Goal: Information Seeking & Learning: Learn about a topic

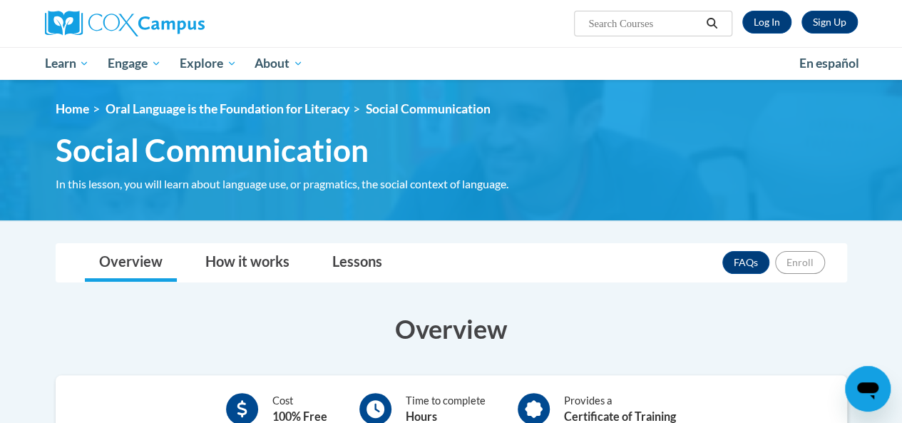
scroll to position [71, 0]
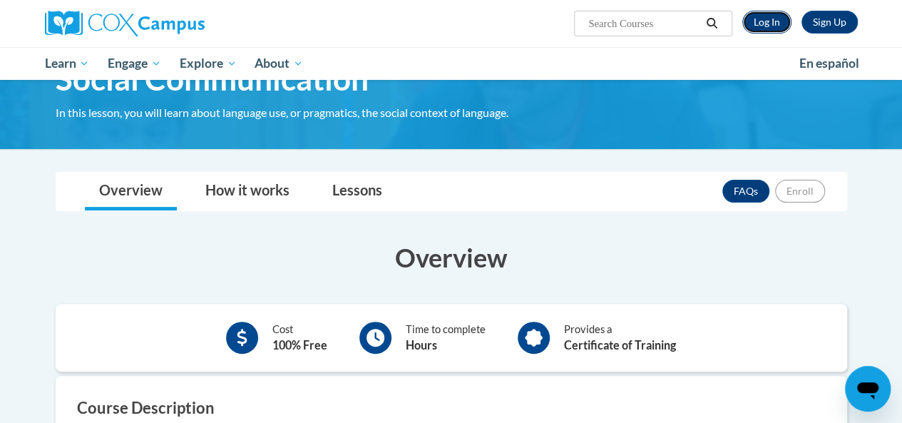
click at [755, 32] on link "Log In" at bounding box center [766, 22] width 49 height 23
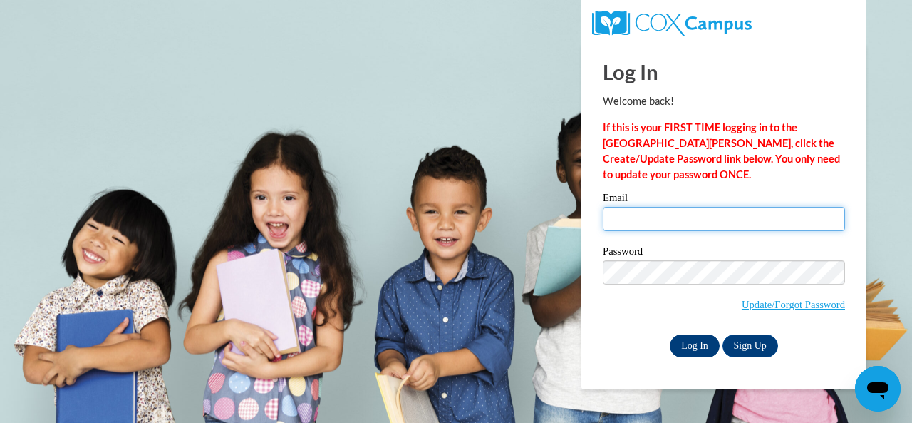
type input "parkerson.waverly.c@muscogee.k12.ga.us"
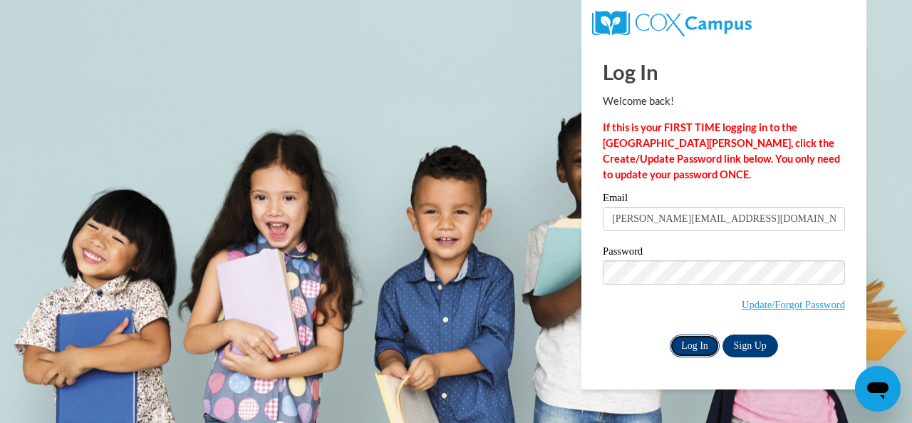
click at [686, 346] on input "Log In" at bounding box center [695, 345] width 50 height 23
click at [689, 346] on input "Log In" at bounding box center [695, 345] width 50 height 23
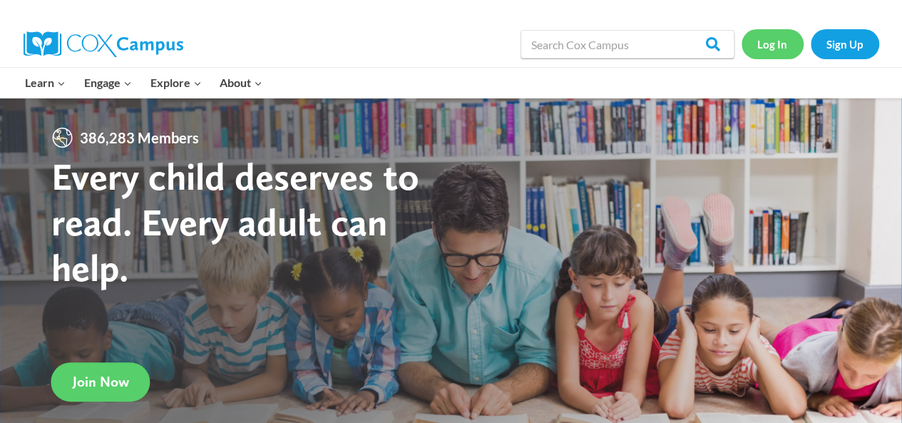
click at [773, 38] on link "Log In" at bounding box center [772, 43] width 62 height 29
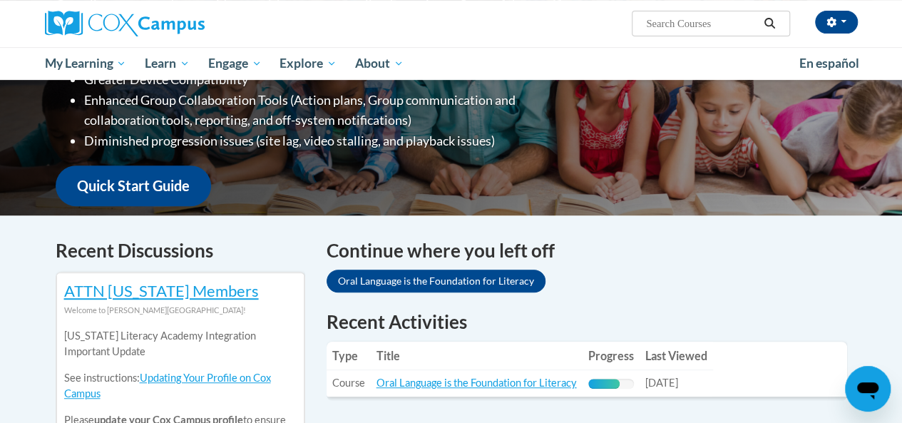
scroll to position [356, 0]
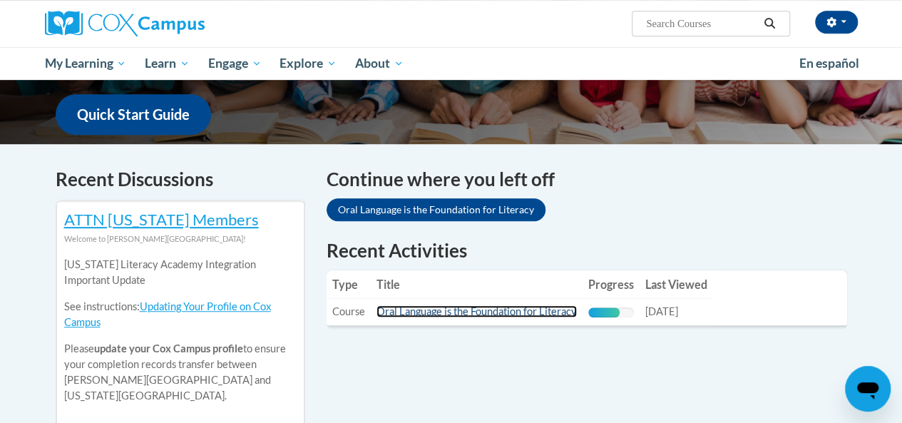
click at [431, 306] on link "Oral Language is the Foundation for Literacy" at bounding box center [476, 311] width 200 height 12
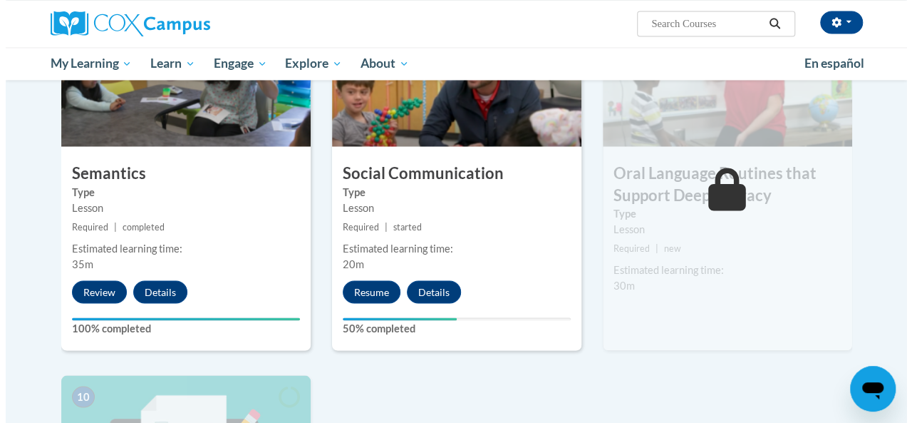
scroll to position [1212, 0]
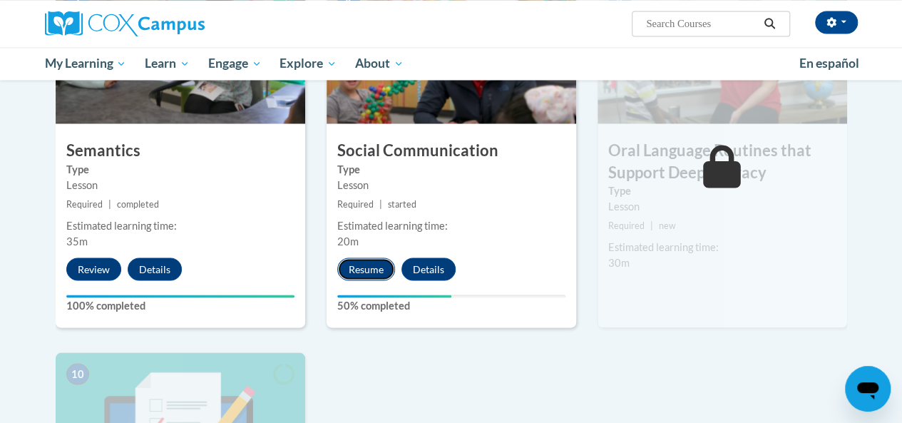
click at [358, 267] on button "Resume" at bounding box center [366, 268] width 58 height 23
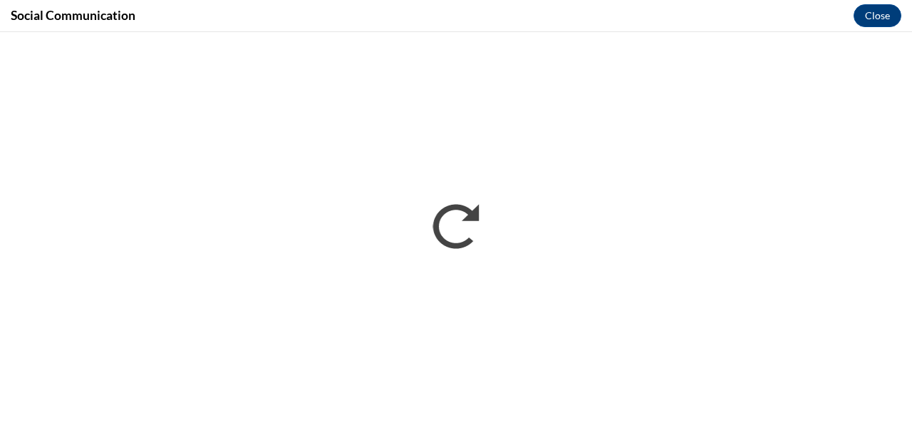
scroll to position [0, 0]
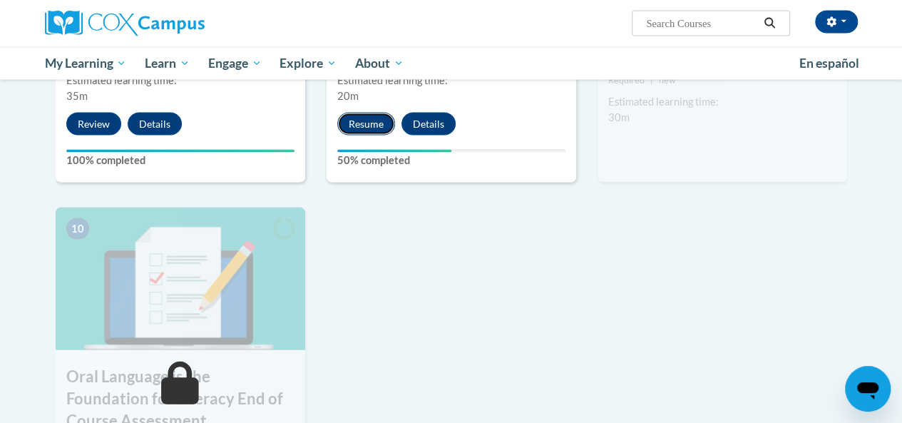
click at [368, 129] on button "Resume" at bounding box center [366, 124] width 58 height 23
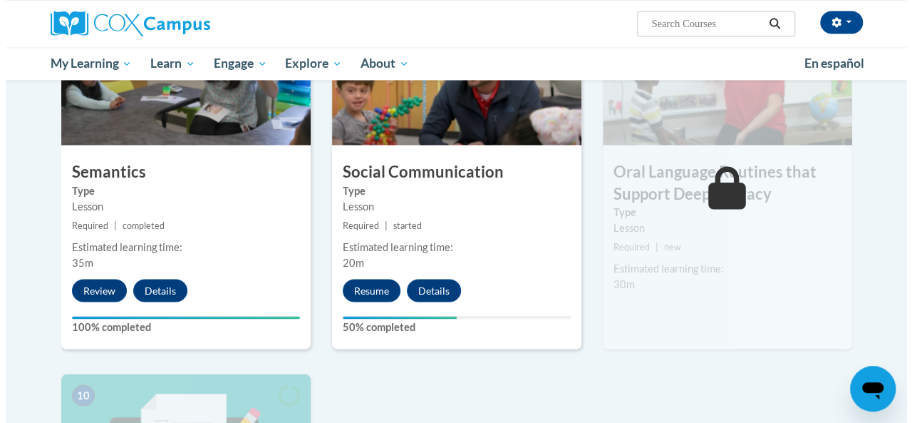
scroll to position [1212, 0]
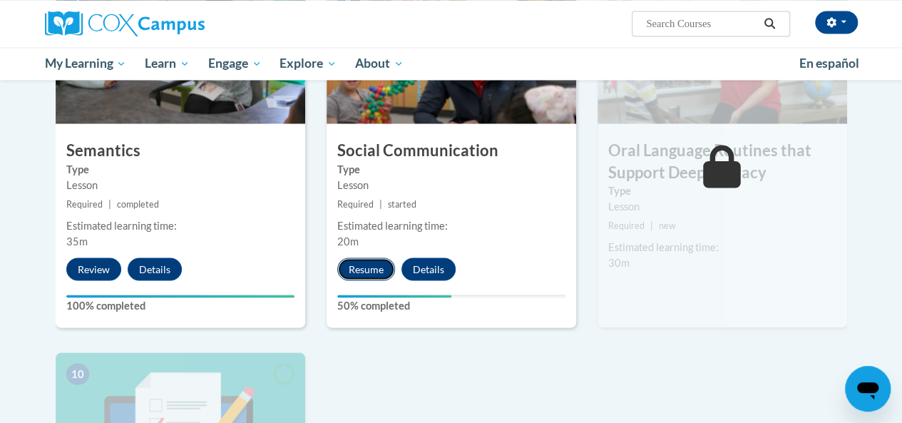
click at [357, 271] on button "Resume" at bounding box center [366, 268] width 58 height 23
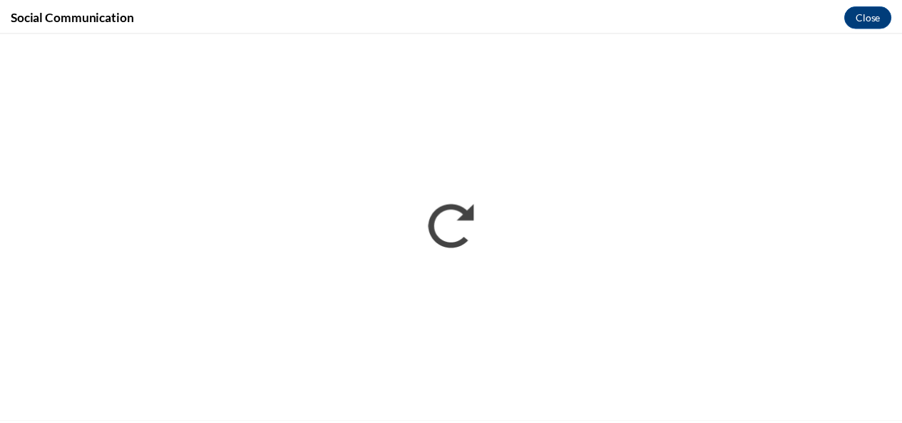
scroll to position [0, 0]
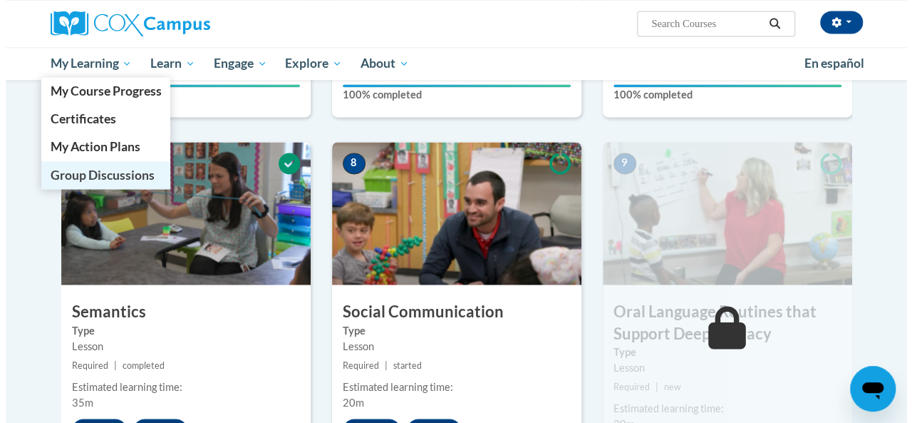
scroll to position [1212, 0]
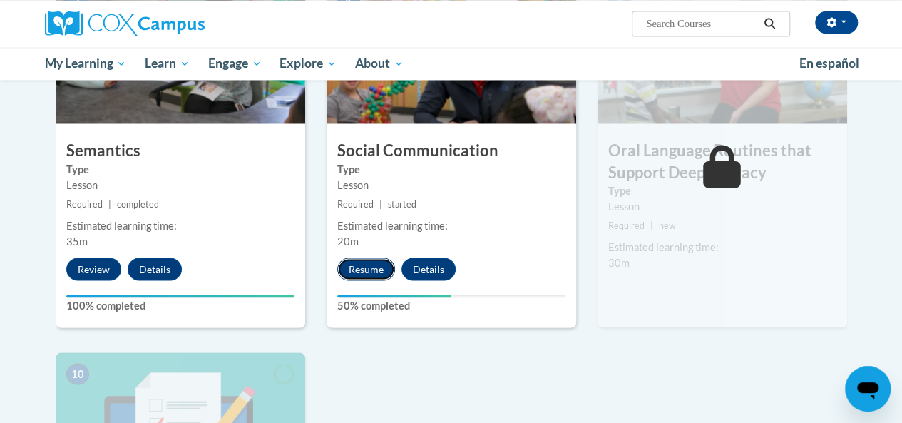
click at [369, 269] on button "Resume" at bounding box center [366, 268] width 58 height 23
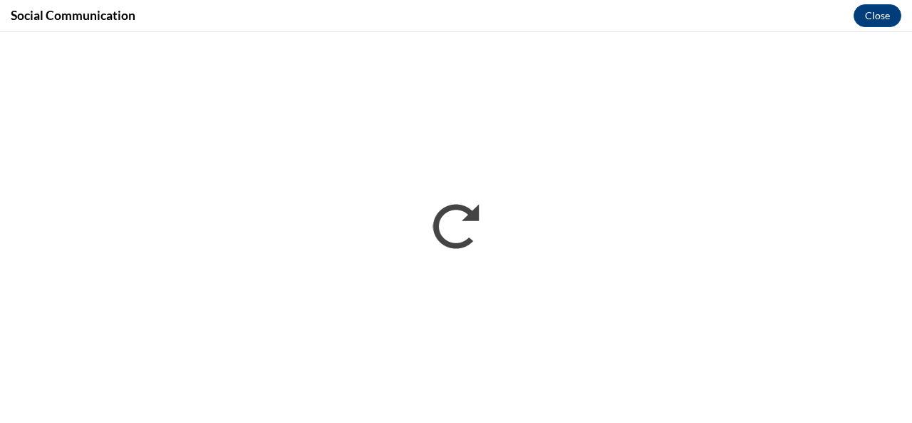
scroll to position [0, 0]
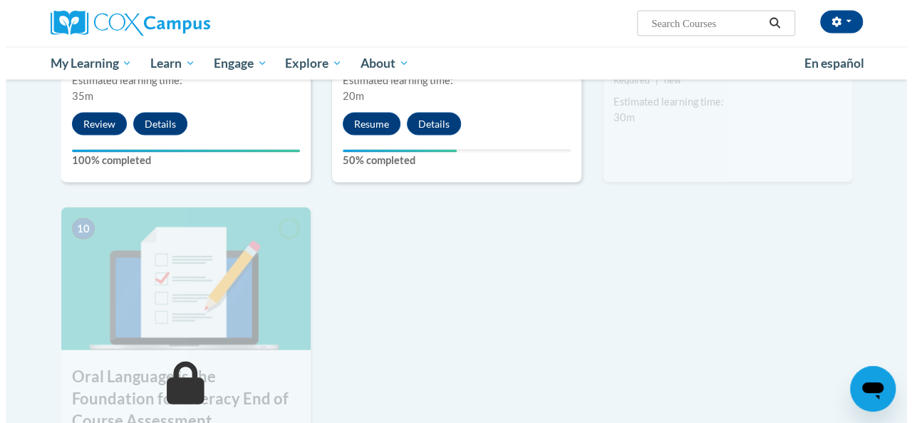
scroll to position [1285, 0]
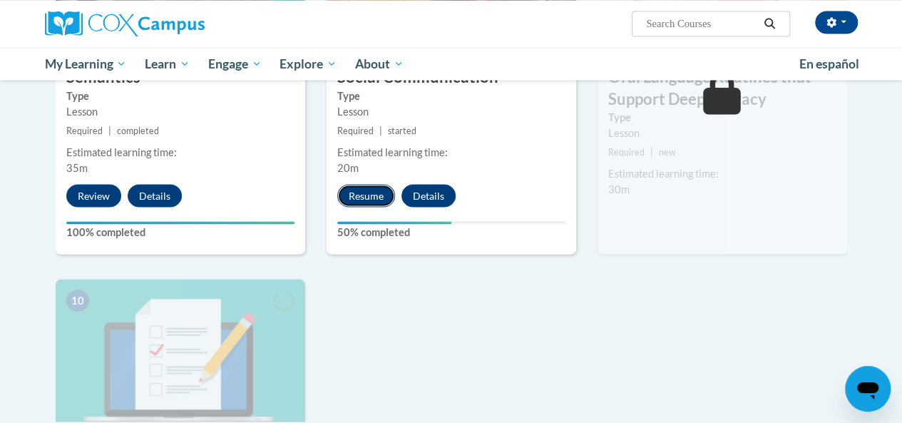
click at [384, 198] on button "Resume" at bounding box center [366, 195] width 58 height 23
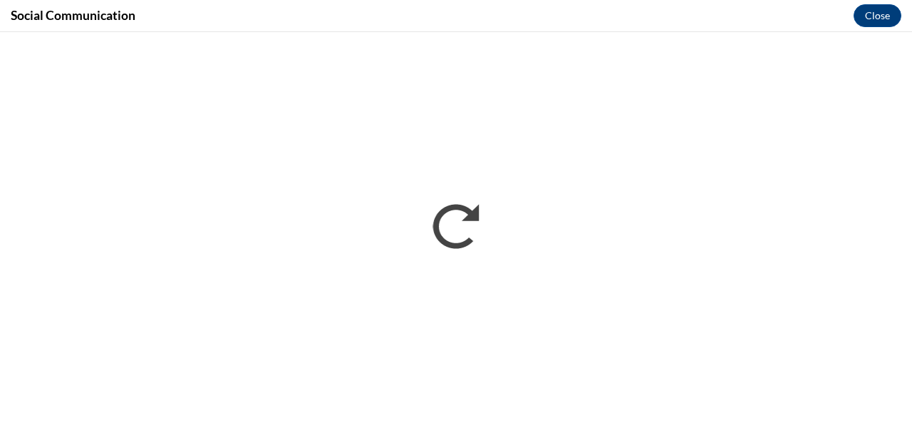
scroll to position [0, 0]
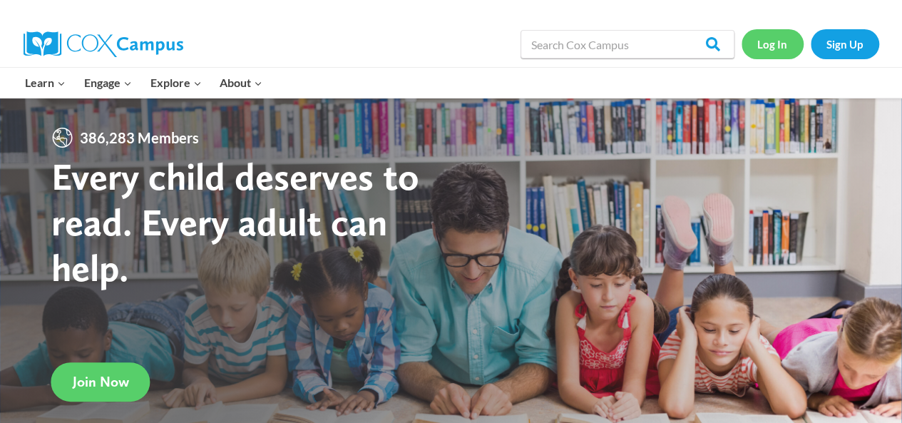
click at [762, 41] on link "Log In" at bounding box center [772, 43] width 62 height 29
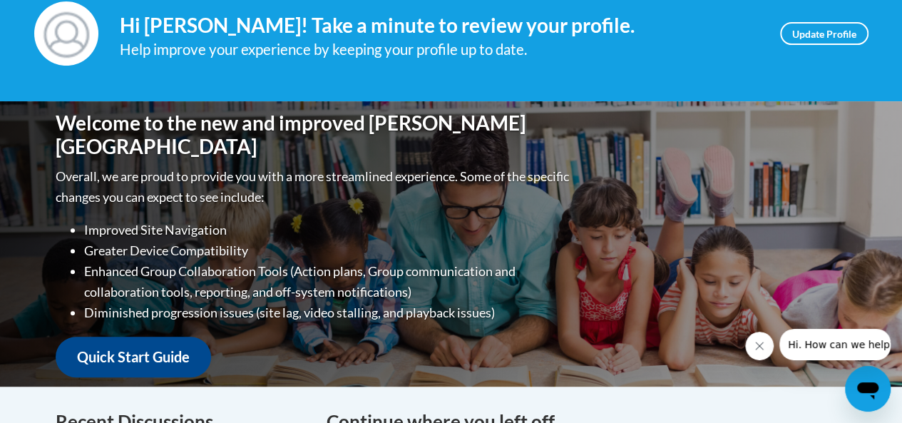
scroll to position [428, 0]
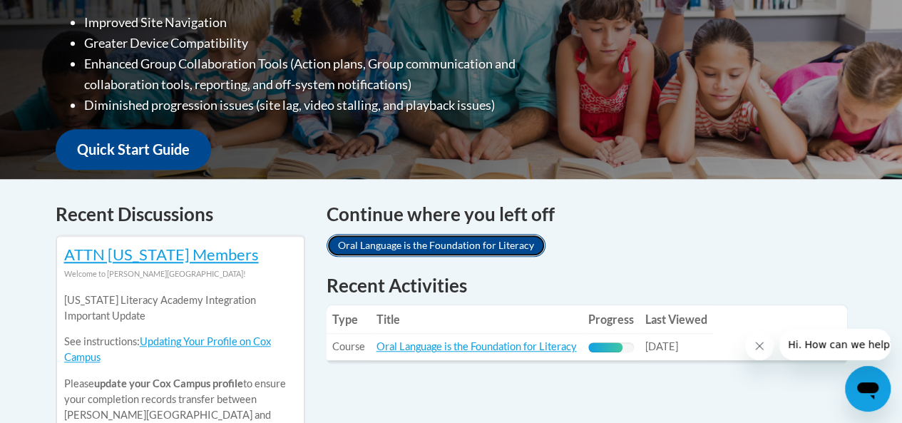
click at [453, 247] on link "Oral Language is the Foundation for Literacy" at bounding box center [435, 245] width 219 height 23
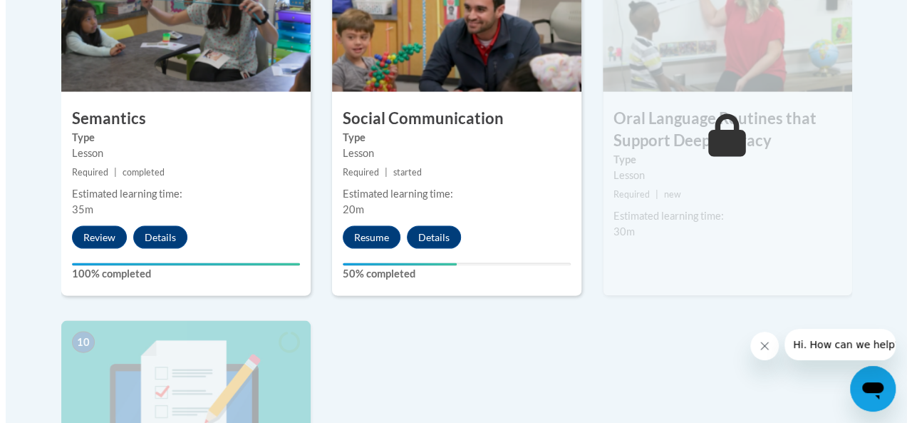
scroll to position [1426, 0]
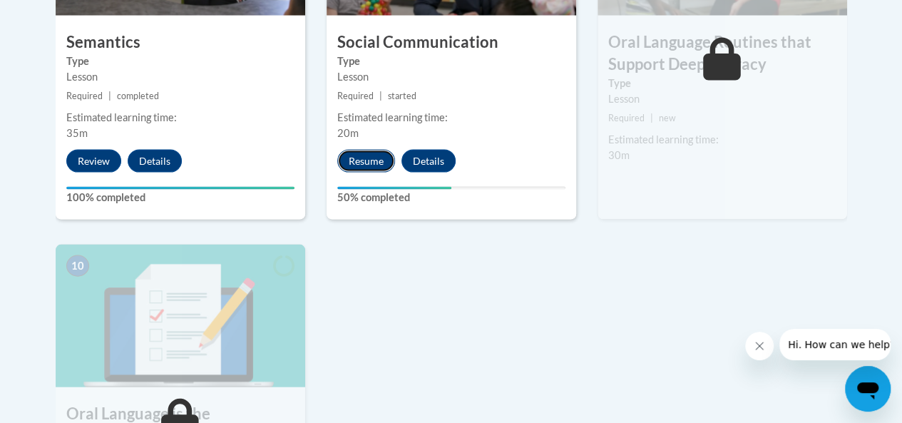
click at [354, 162] on button "Resume" at bounding box center [366, 161] width 58 height 23
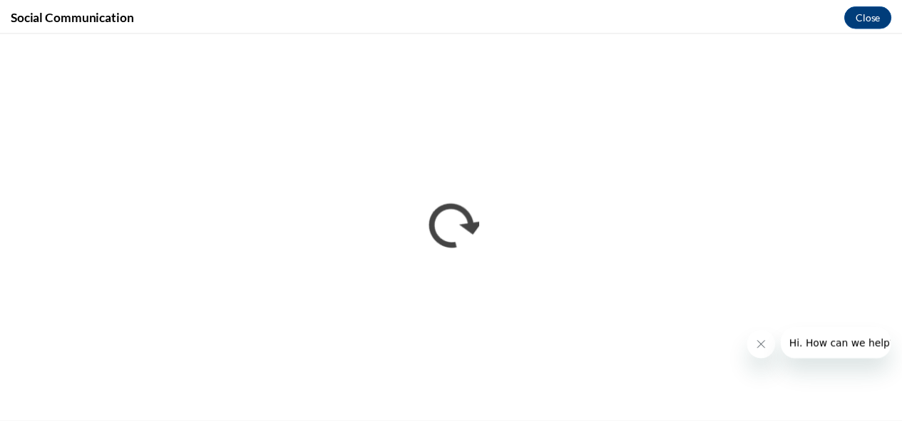
scroll to position [0, 0]
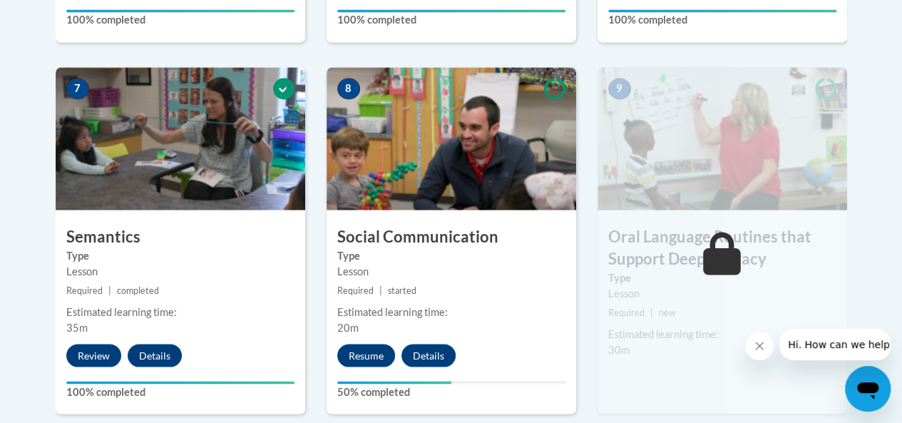
scroll to position [1283, 0]
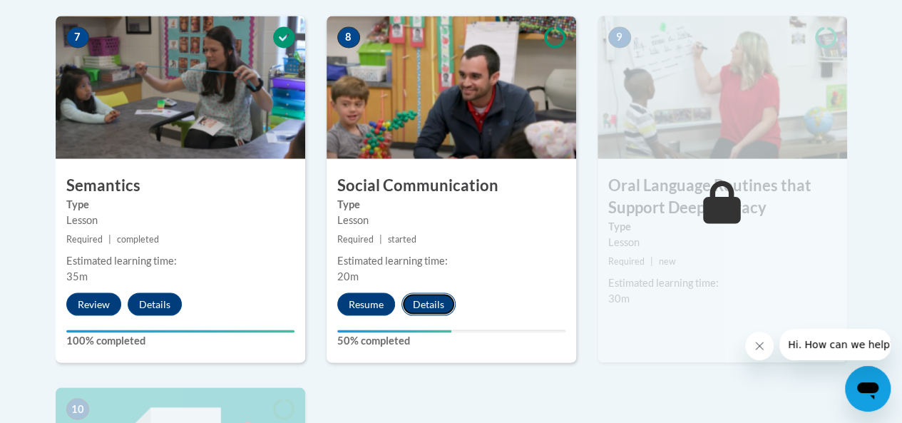
click at [431, 298] on button "Details" at bounding box center [428, 303] width 54 height 23
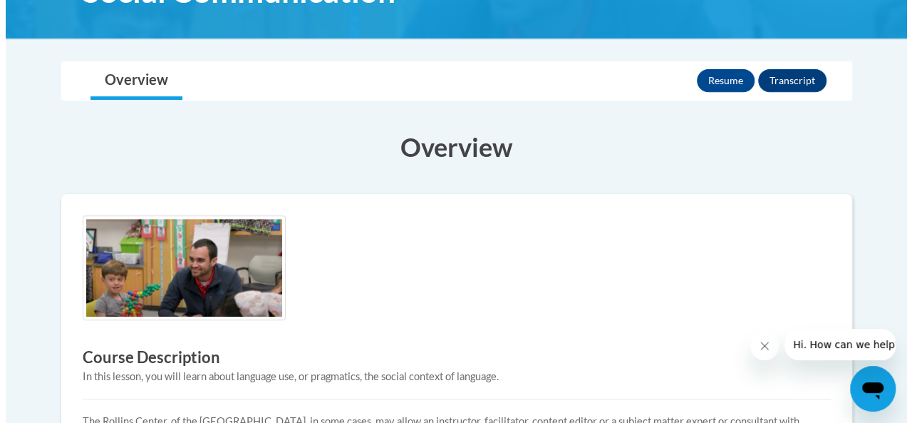
scroll to position [143, 0]
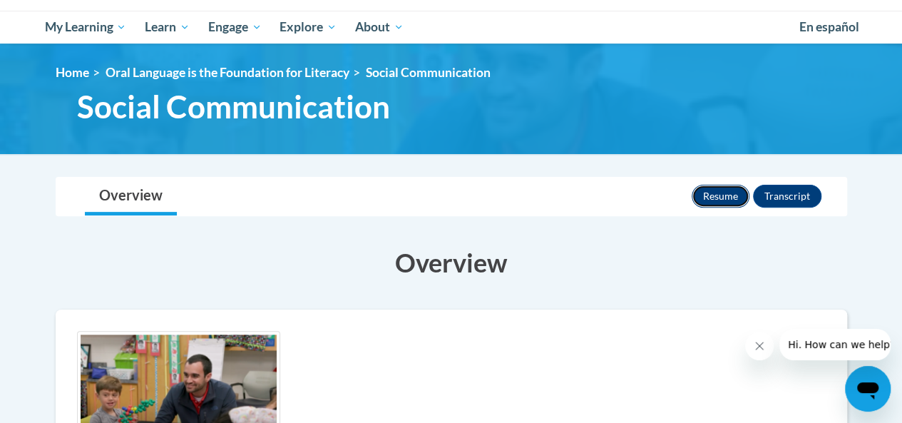
click at [714, 191] on button "Resume" at bounding box center [720, 196] width 58 height 23
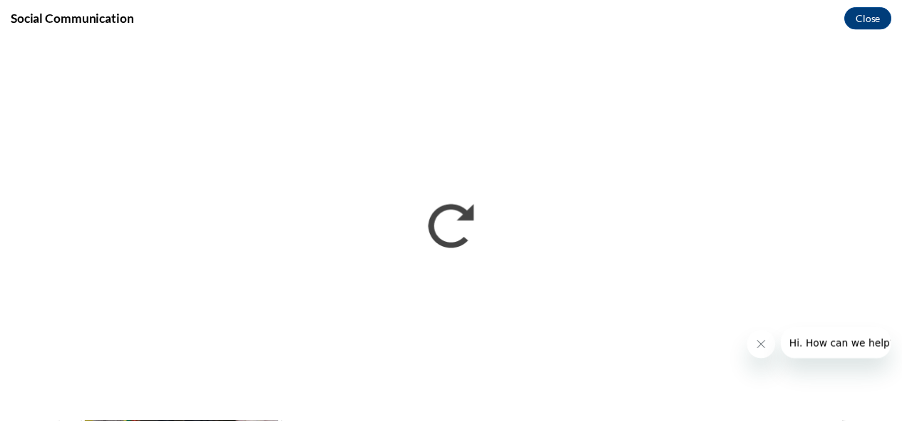
scroll to position [0, 0]
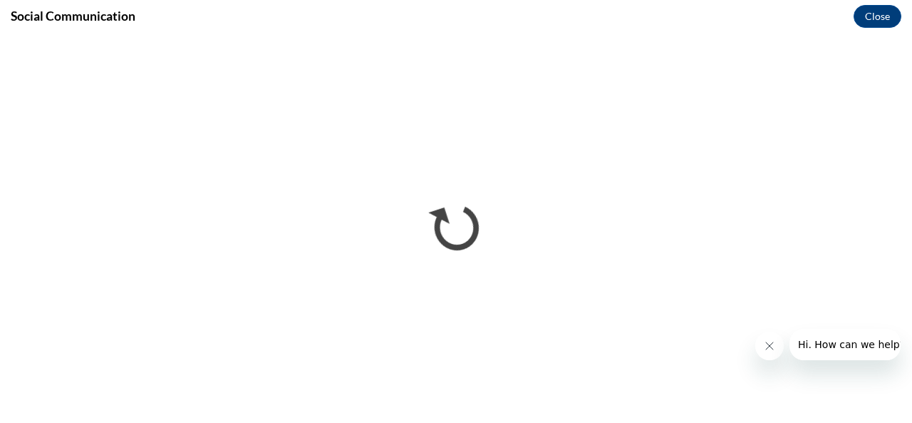
click at [766, 346] on icon "Close message from company" at bounding box center [768, 345] width 11 height 11
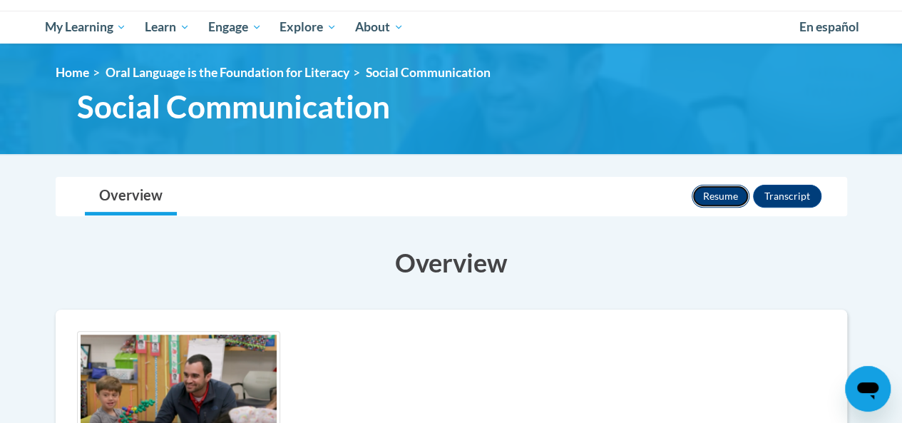
click at [714, 195] on button "Resume" at bounding box center [720, 196] width 58 height 23
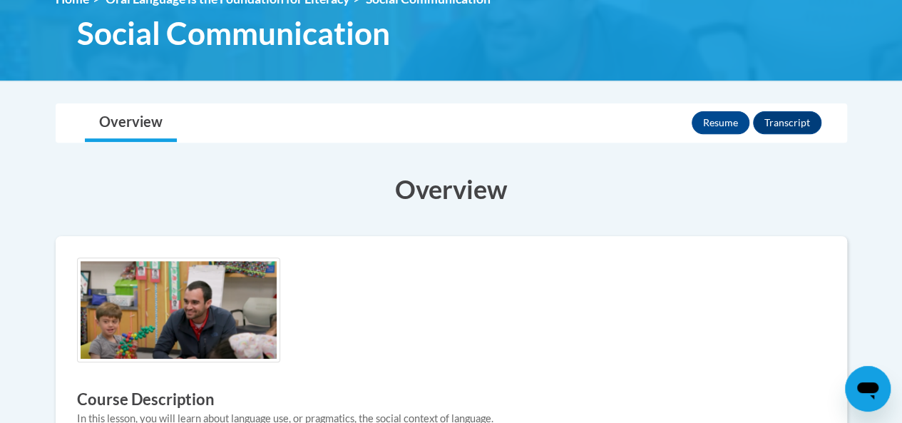
scroll to position [285, 0]
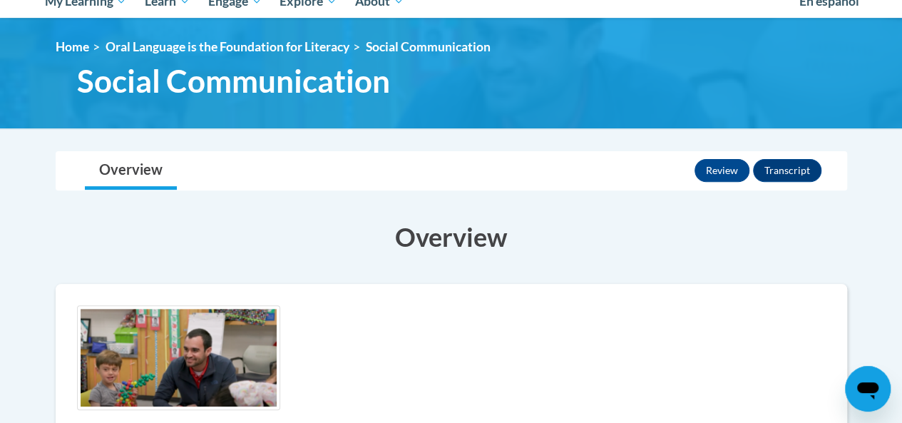
scroll to position [106, 0]
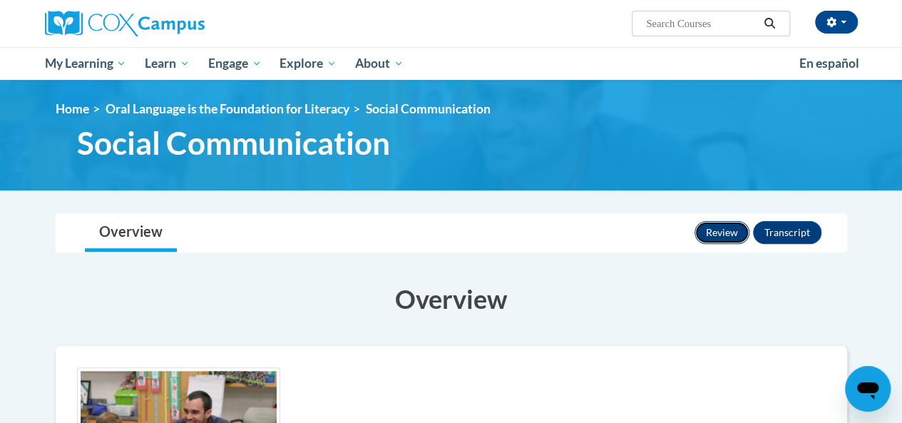
click at [729, 228] on button "Review" at bounding box center [721, 232] width 55 height 23
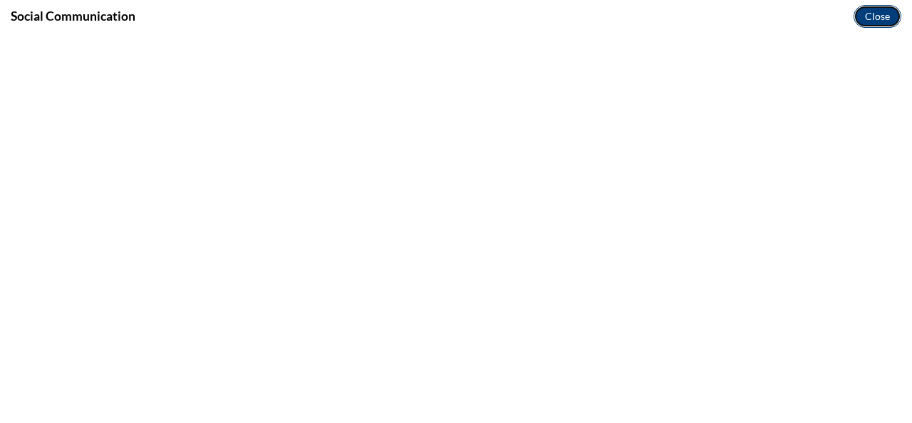
click at [865, 18] on button "Close" at bounding box center [878, 16] width 48 height 23
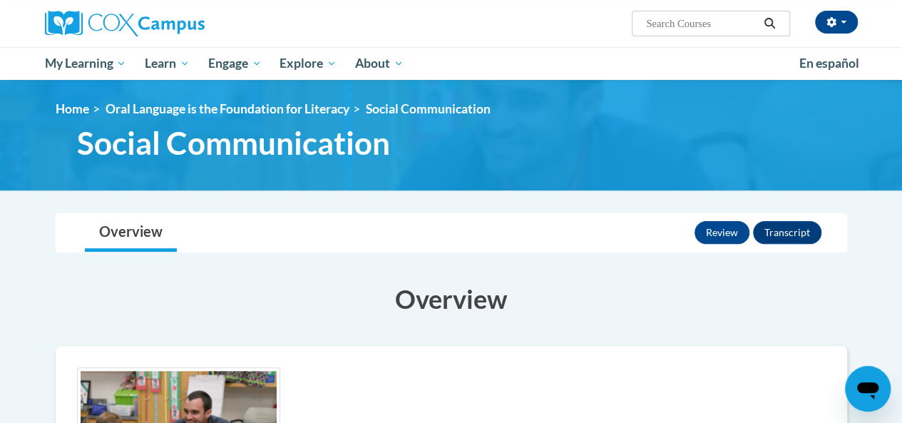
scroll to position [0, 0]
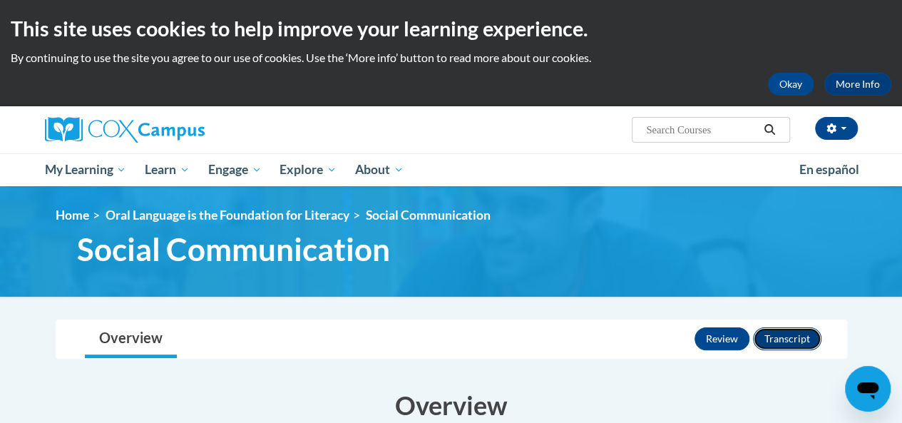
click at [773, 338] on button "Transcript" at bounding box center [787, 338] width 68 height 23
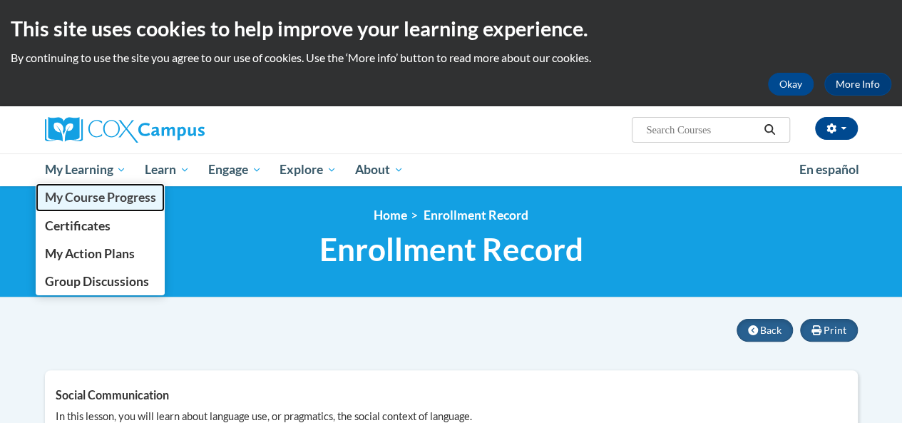
click at [88, 199] on span "My Course Progress" at bounding box center [99, 197] width 111 height 15
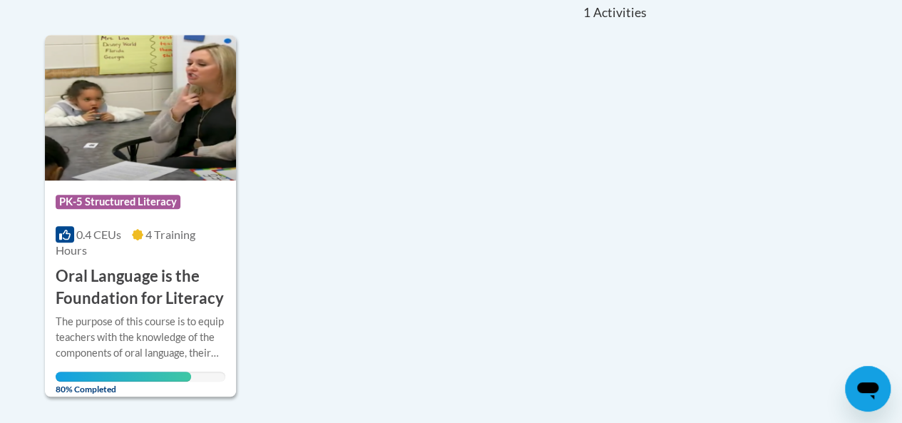
scroll to position [362, 0]
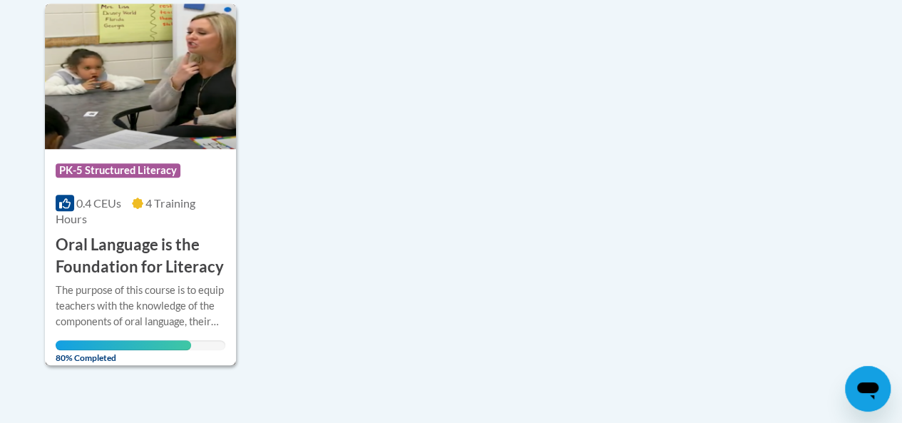
click at [156, 288] on div "The purpose of this course is to equip teachers with the knowledge of the compo…" at bounding box center [141, 305] width 170 height 47
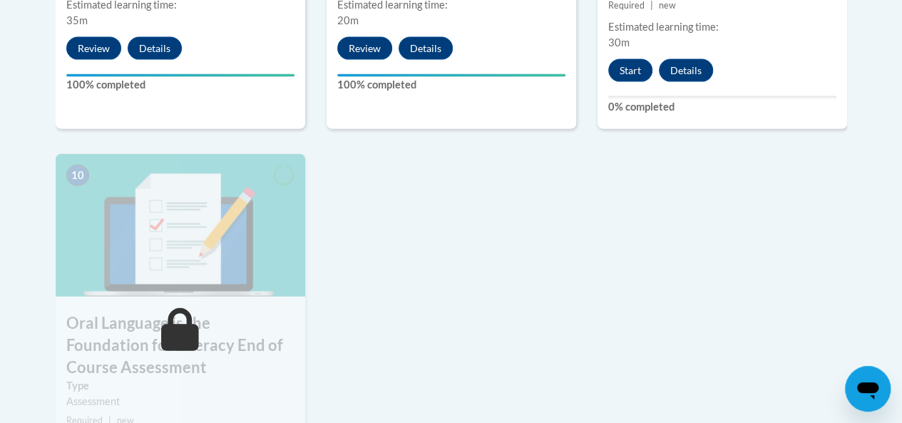
scroll to position [1503, 0]
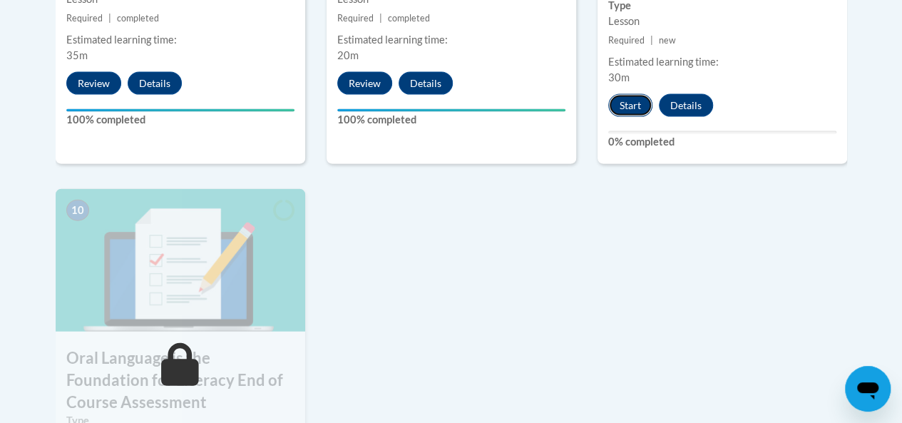
click at [627, 101] on button "Start" at bounding box center [630, 105] width 44 height 23
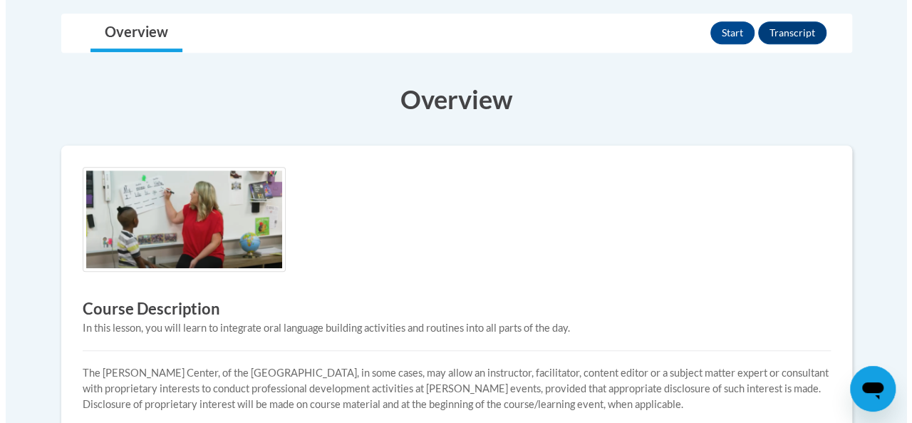
scroll to position [285, 0]
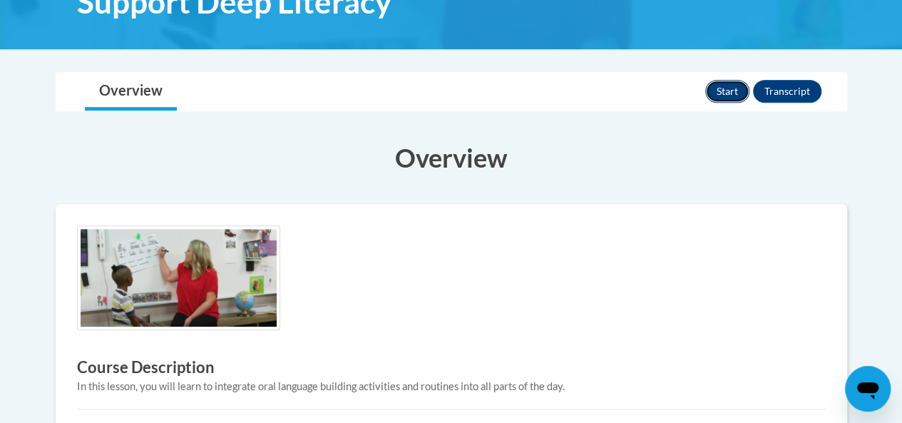
click at [731, 86] on button "Start" at bounding box center [727, 91] width 44 height 23
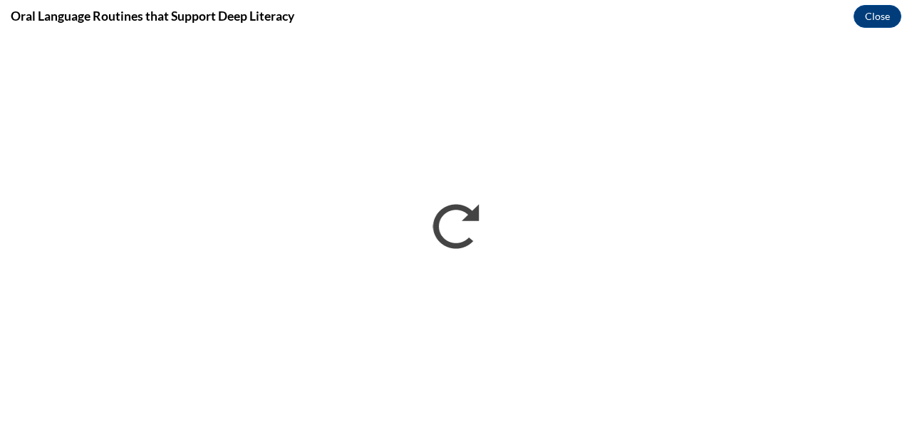
scroll to position [0, 0]
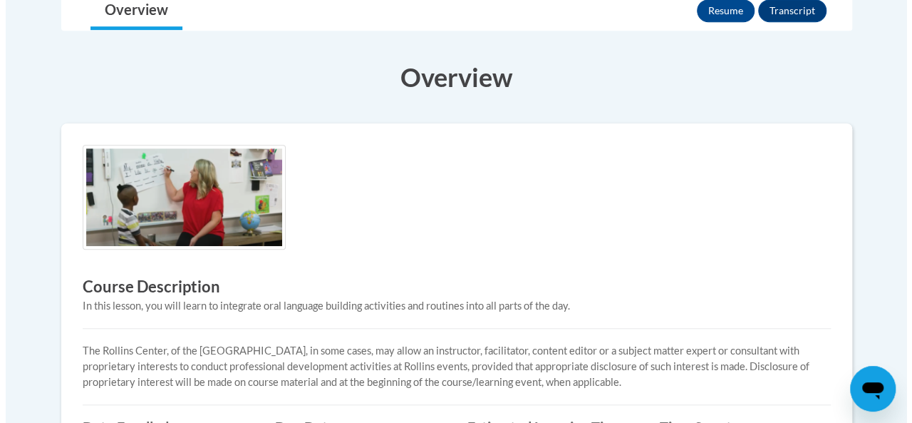
scroll to position [249, 0]
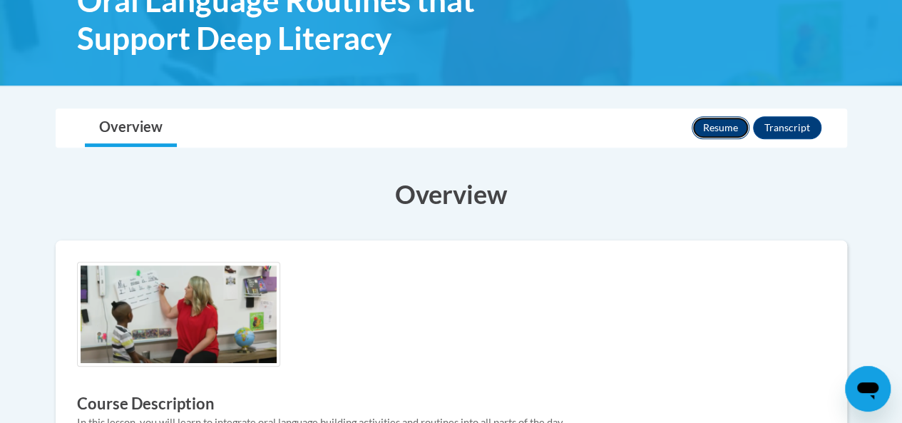
click at [722, 134] on button "Resume" at bounding box center [720, 127] width 58 height 23
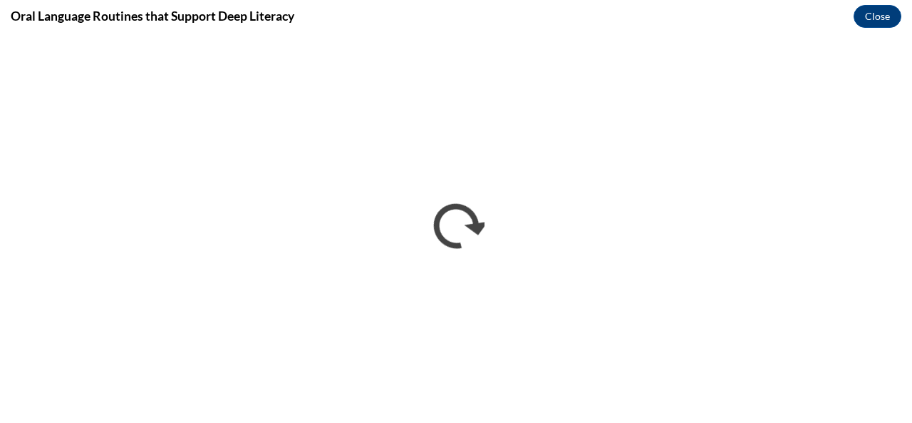
scroll to position [0, 0]
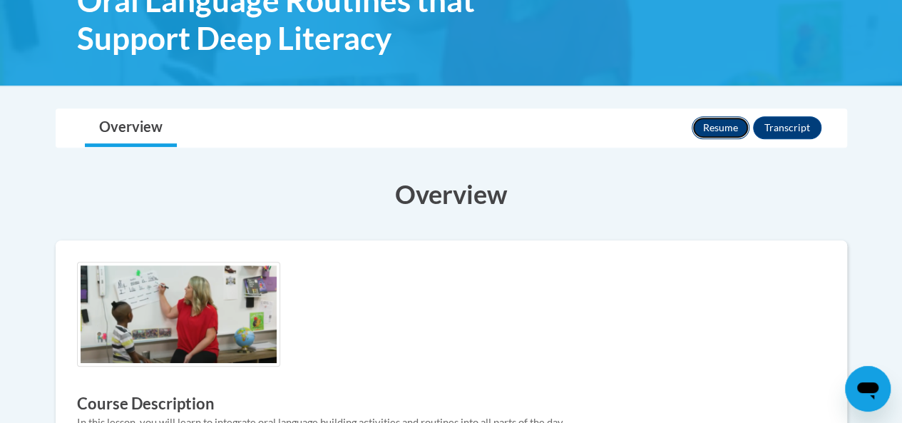
click at [699, 122] on button "Resume" at bounding box center [720, 127] width 58 height 23
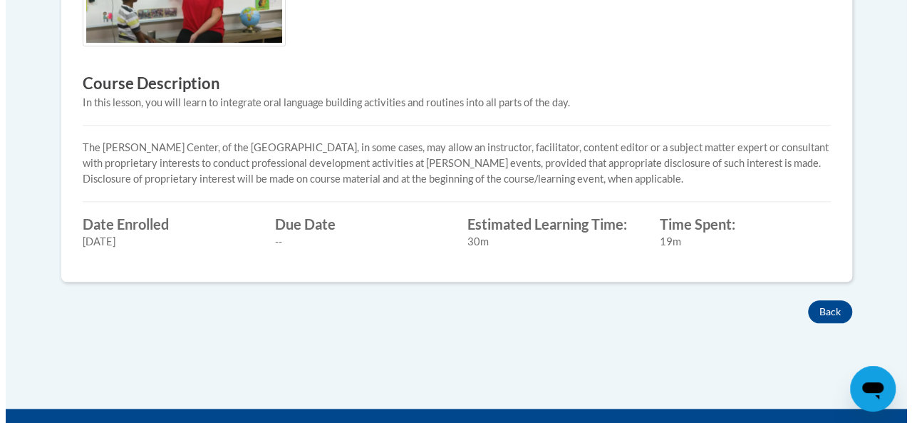
scroll to position [284, 0]
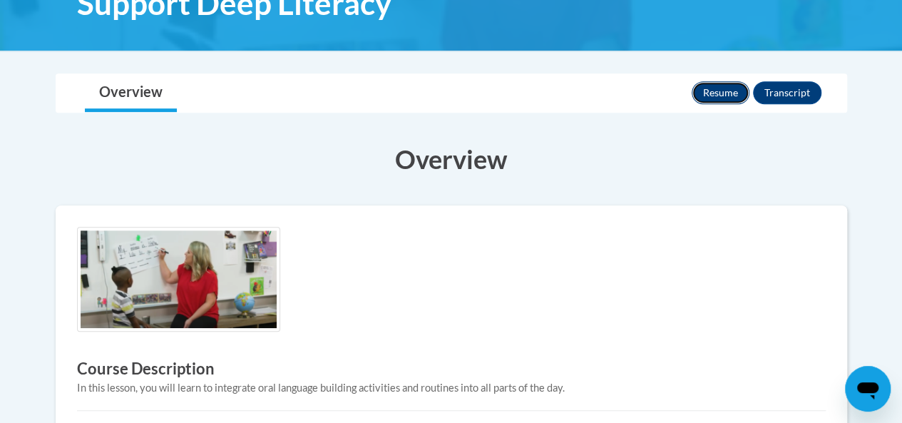
click at [731, 92] on button "Resume" at bounding box center [720, 92] width 58 height 23
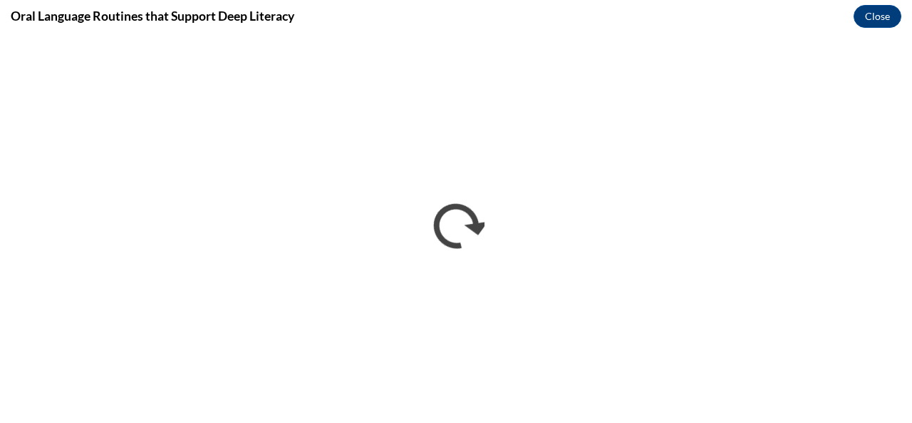
scroll to position [0, 0]
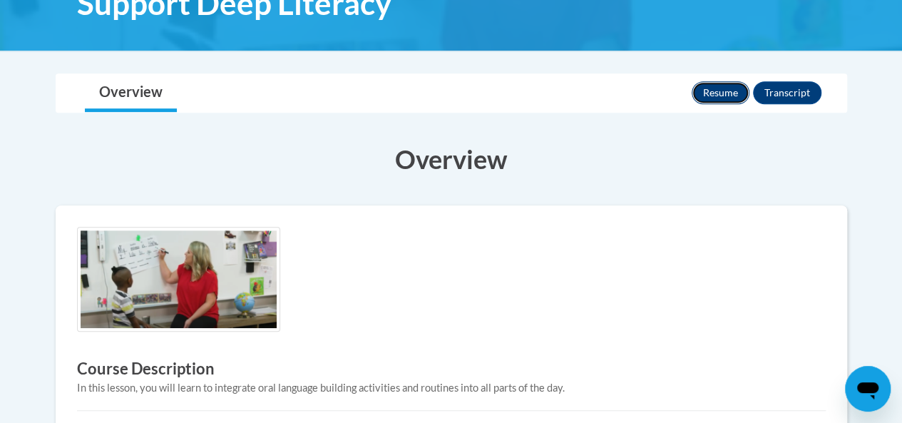
click at [719, 90] on button "Resume" at bounding box center [720, 92] width 58 height 23
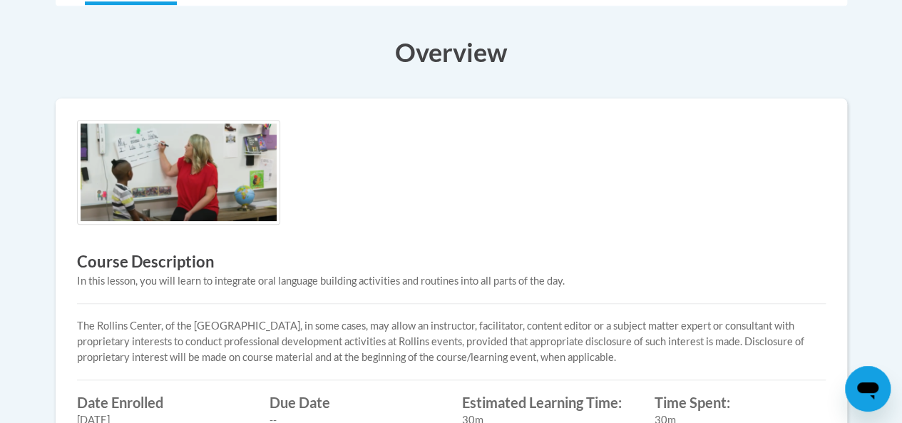
scroll to position [284, 0]
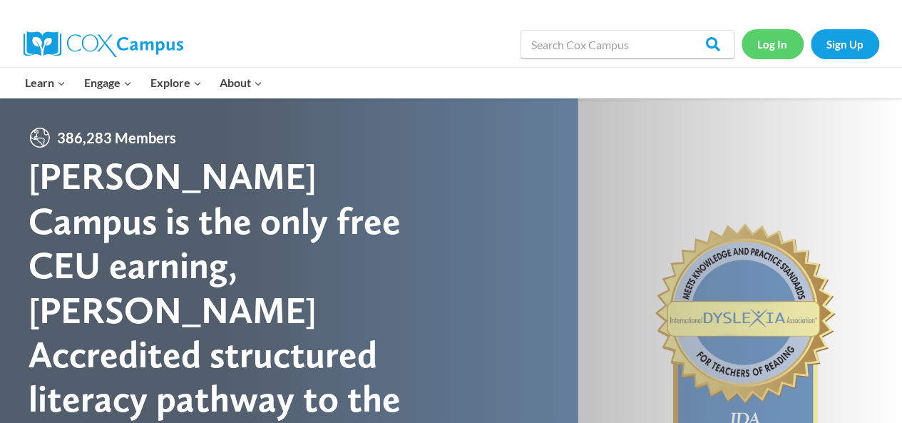
click at [763, 41] on link "Log In" at bounding box center [772, 43] width 62 height 29
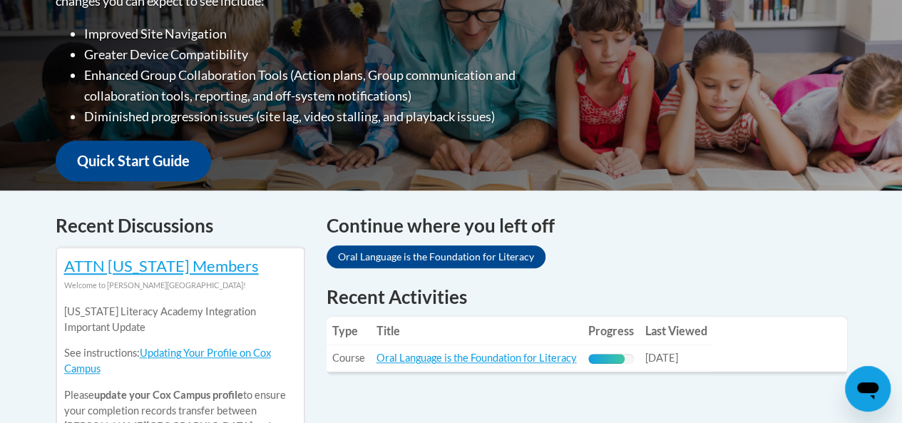
scroll to position [499, 0]
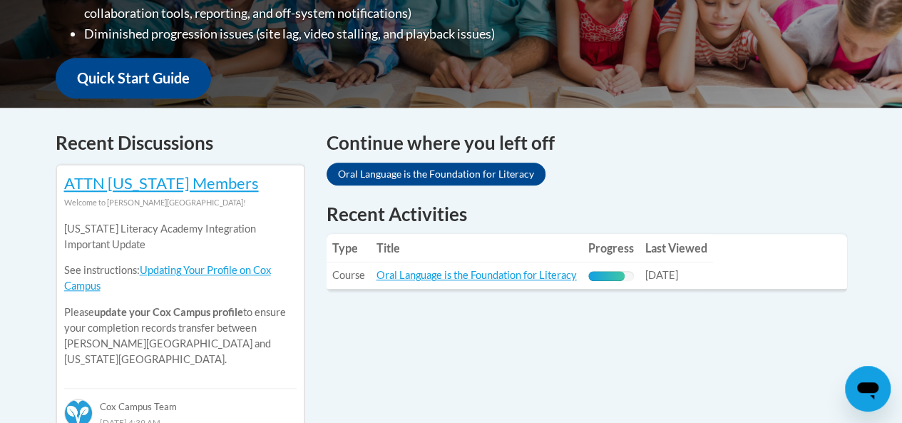
click at [439, 193] on div "Continue where you left off Oral Language is the Foundation for Literacy" at bounding box center [587, 165] width 542 height 72
click at [441, 166] on link "Oral Language is the Foundation for Literacy" at bounding box center [435, 174] width 219 height 23
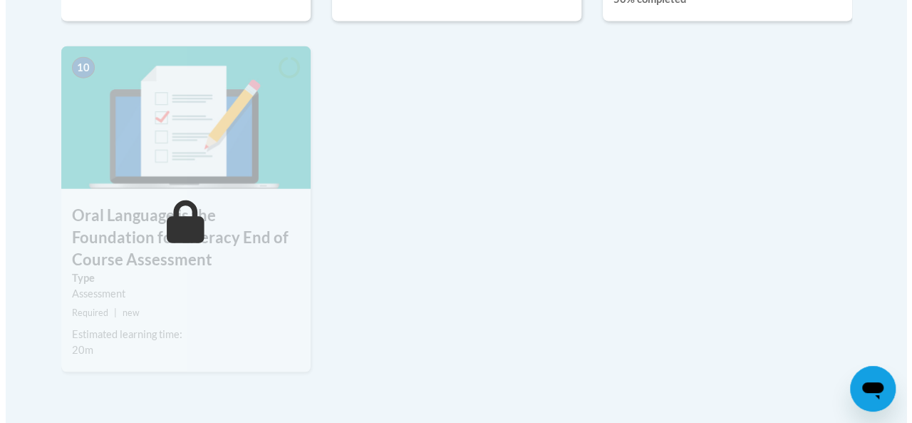
scroll to position [1432, 0]
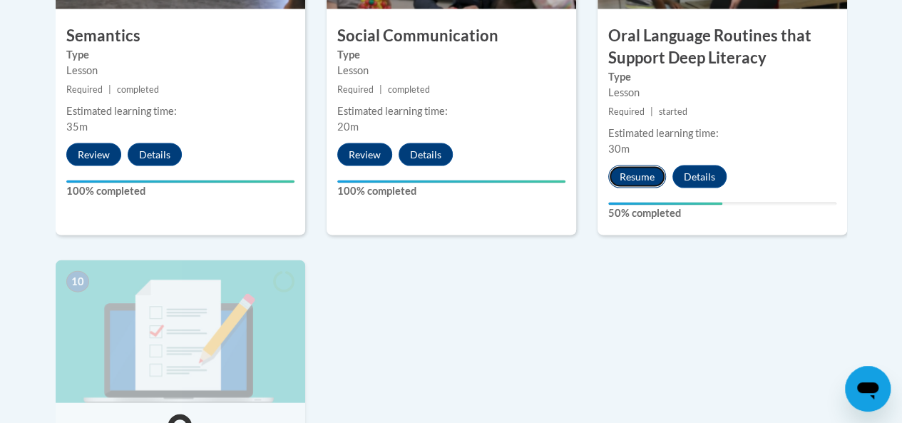
click at [650, 168] on button "Resume" at bounding box center [637, 176] width 58 height 23
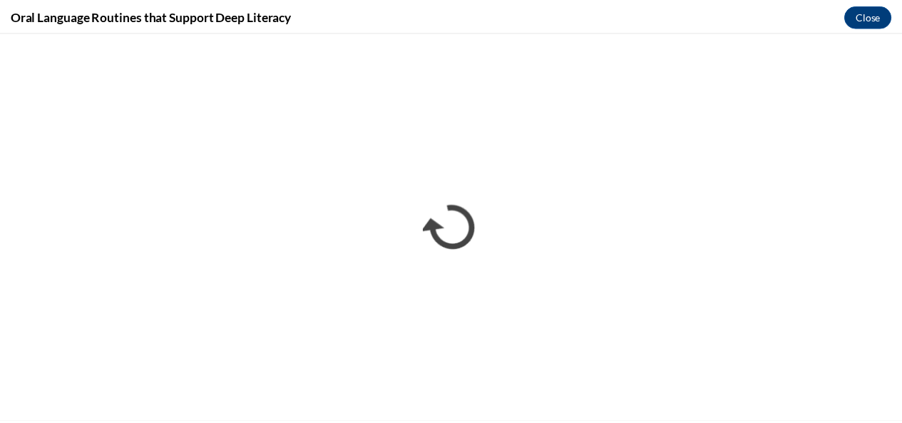
scroll to position [0, 0]
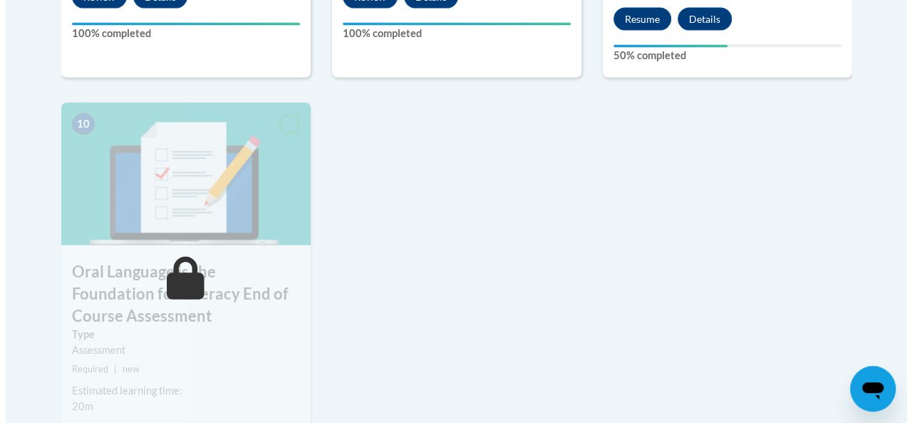
scroll to position [1497, 0]
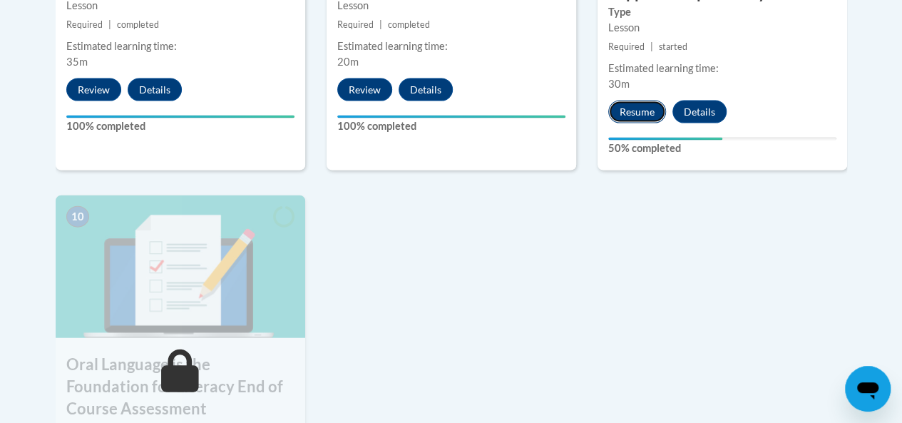
click at [629, 111] on button "Resume" at bounding box center [637, 112] width 58 height 23
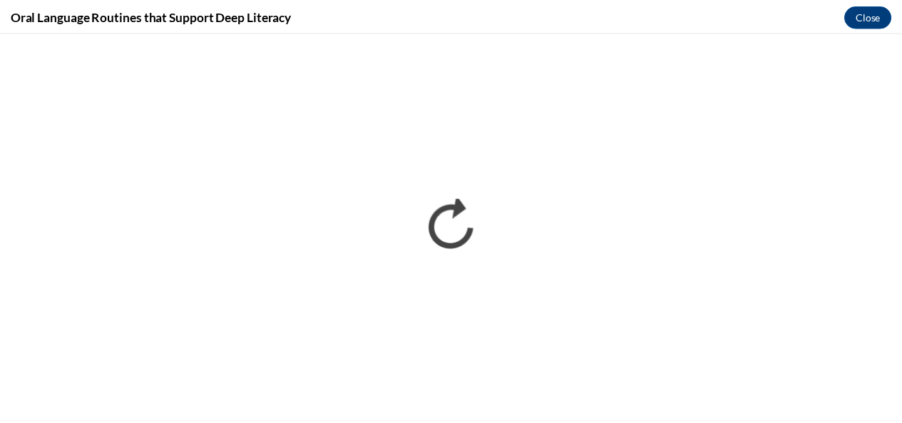
scroll to position [0, 0]
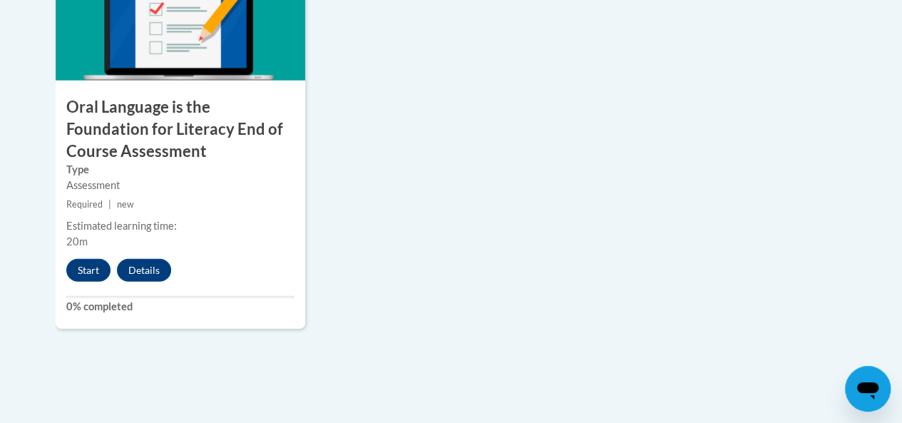
scroll to position [1839, 0]
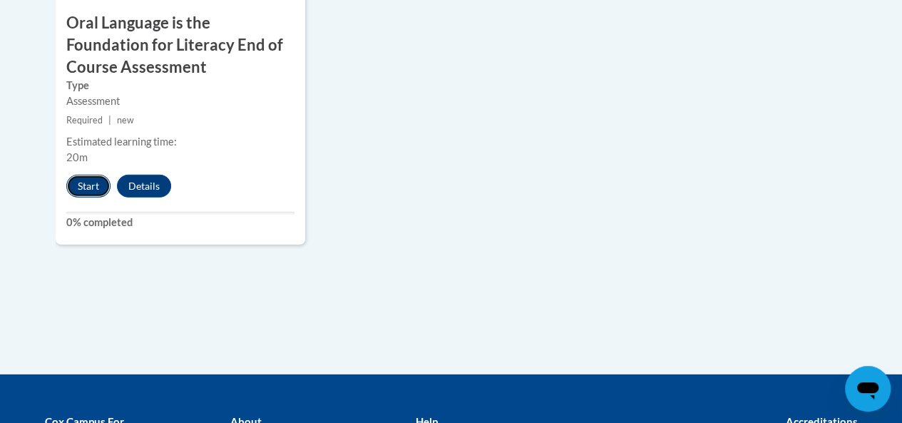
click at [87, 180] on button "Start" at bounding box center [88, 186] width 44 height 23
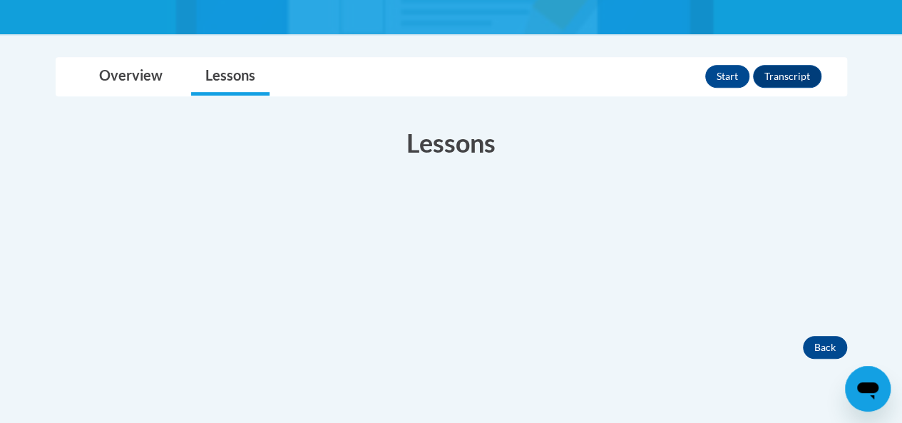
scroll to position [356, 0]
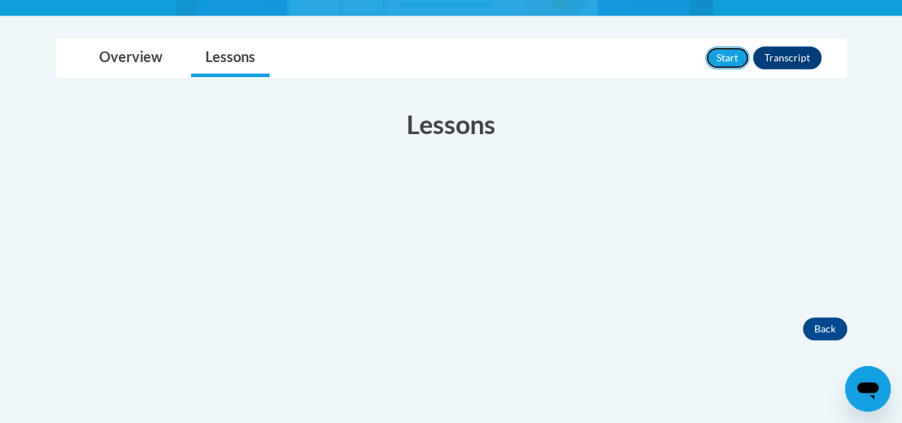
drag, startPoint x: 728, startPoint y: 51, endPoint x: 570, endPoint y: 216, distance: 228.9
click at [570, 216] on div "Toggle navigation Overview Lessons Start Transcript Overview Course Description…" at bounding box center [451, 189] width 813 height 302
click at [730, 59] on button "Start" at bounding box center [727, 57] width 44 height 23
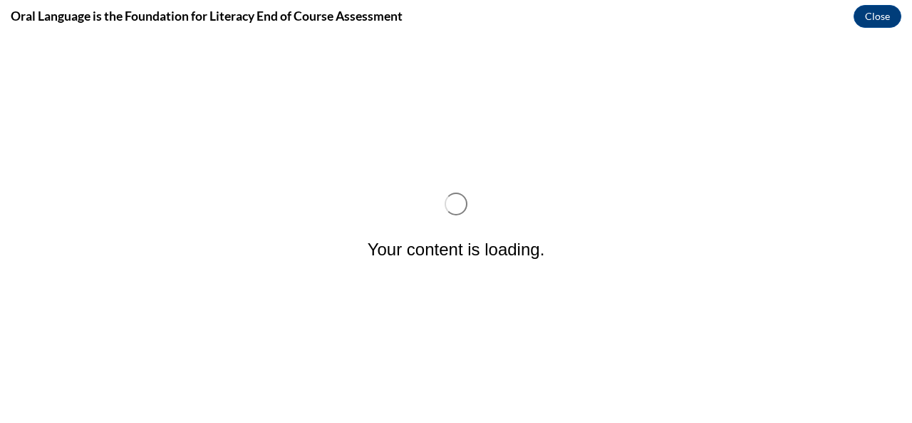
scroll to position [0, 0]
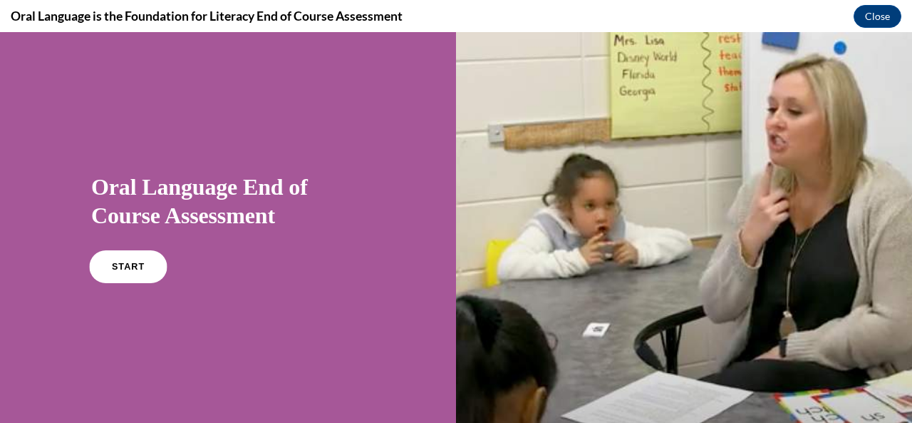
click at [137, 262] on span "START" at bounding box center [128, 267] width 33 height 11
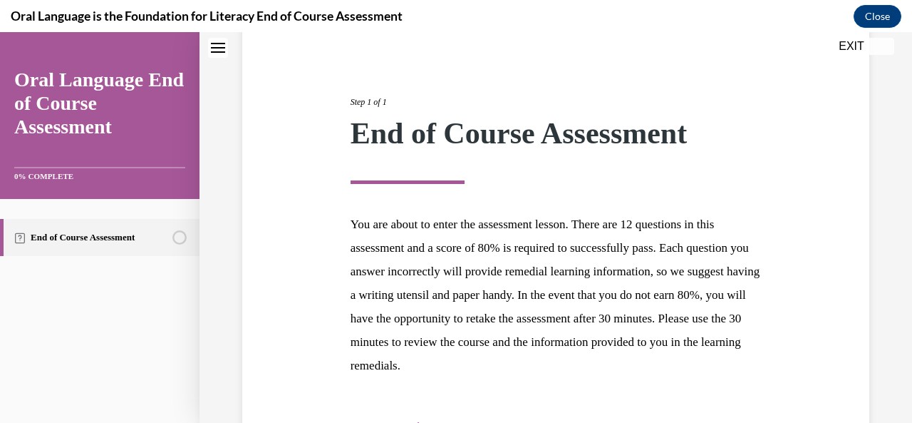
scroll to position [231, 0]
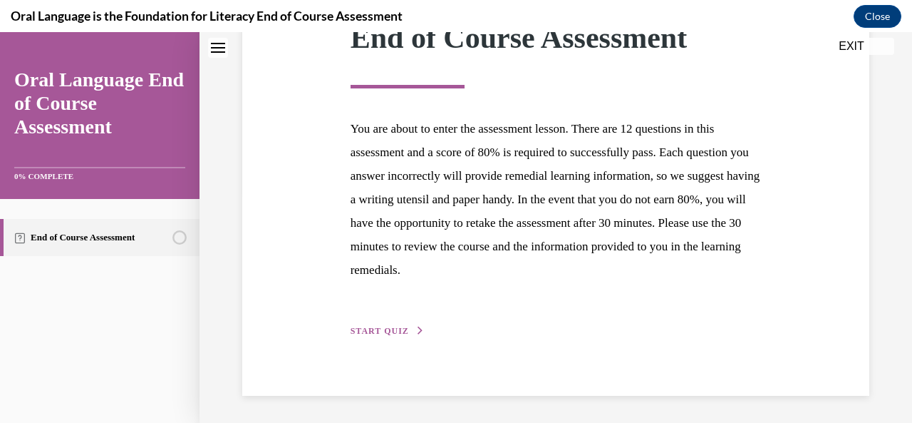
click at [374, 325] on button "START QUIZ" at bounding box center [388, 330] width 74 height 13
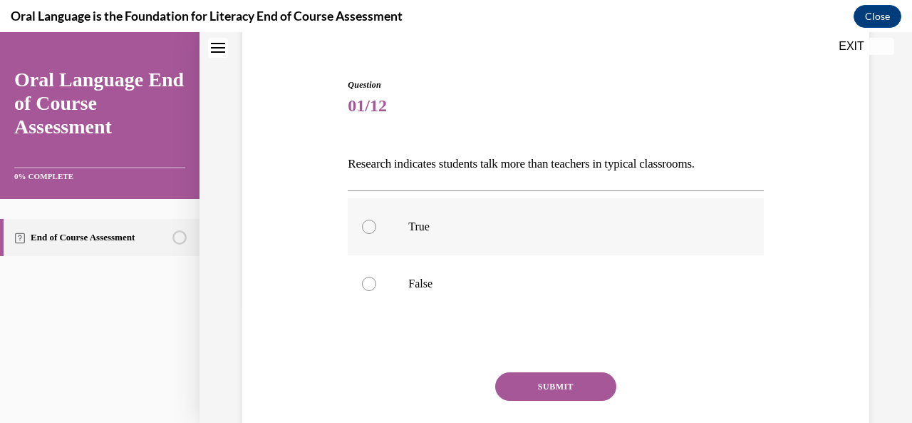
scroll to position [143, 0]
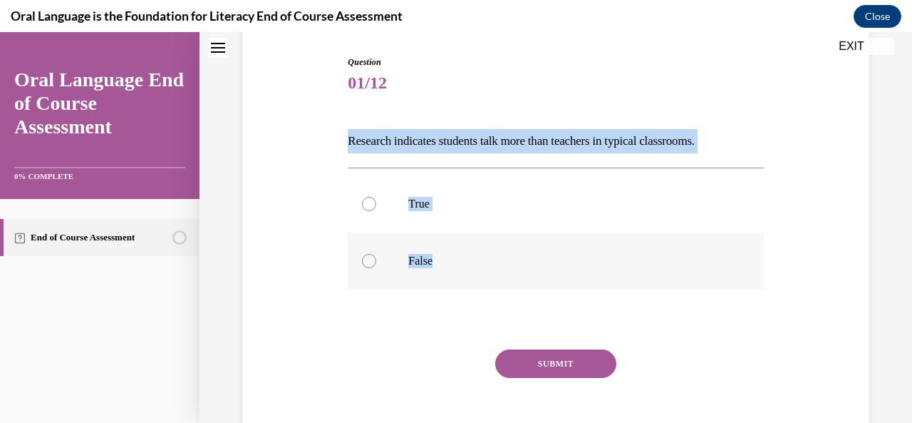
drag, startPoint x: 347, startPoint y: 140, endPoint x: 441, endPoint y: 267, distance: 157.6
click at [441, 267] on div "Question 01/12 Research indicates students talk more than teachers in typical c…" at bounding box center [556, 261] width 416 height 411
copy div "Research indicates students talk more than teachers in typical classrooms.   Tr…"
click at [369, 265] on div at bounding box center [369, 261] width 14 height 14
click at [369, 265] on input "False" at bounding box center [369, 261] width 14 height 14
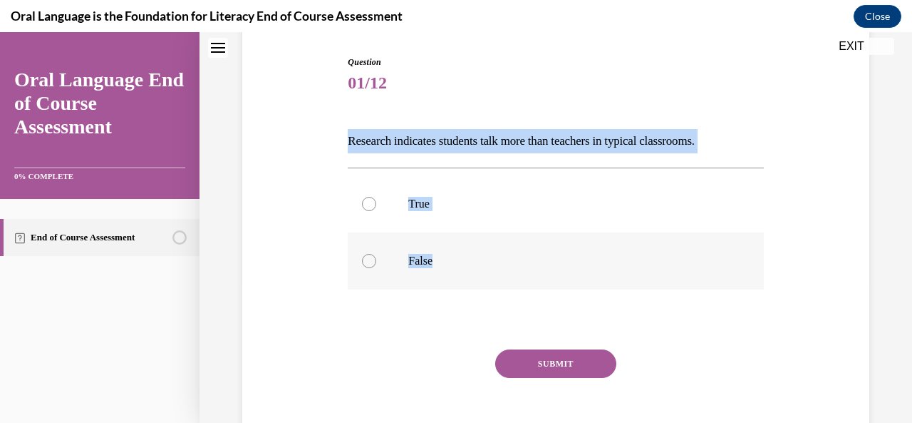
radio input "true"
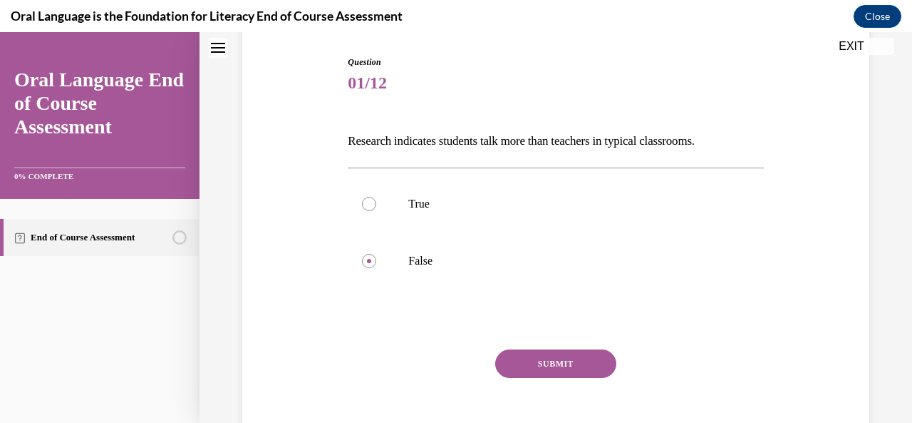
click at [540, 379] on div "SUBMIT" at bounding box center [556, 384] width 416 height 71
click at [540, 361] on button "SUBMIT" at bounding box center [555, 363] width 121 height 29
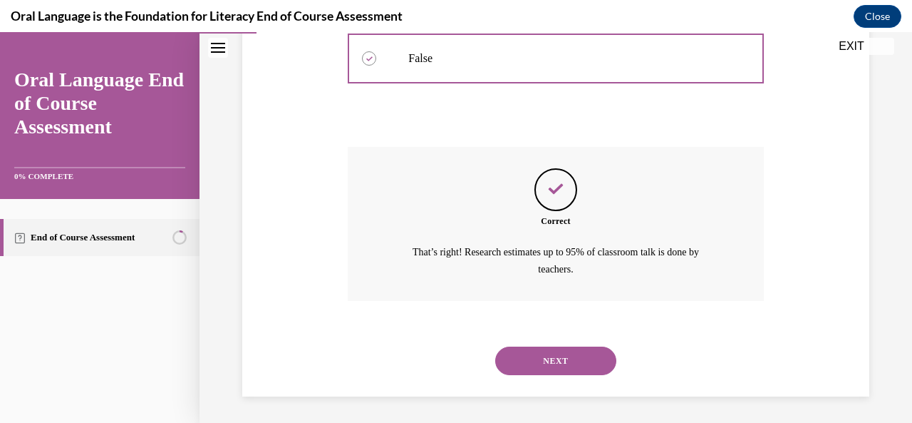
scroll to position [346, 0]
click at [530, 344] on div "NEXT" at bounding box center [556, 359] width 416 height 57
click at [532, 354] on button "NEXT" at bounding box center [555, 360] width 121 height 29
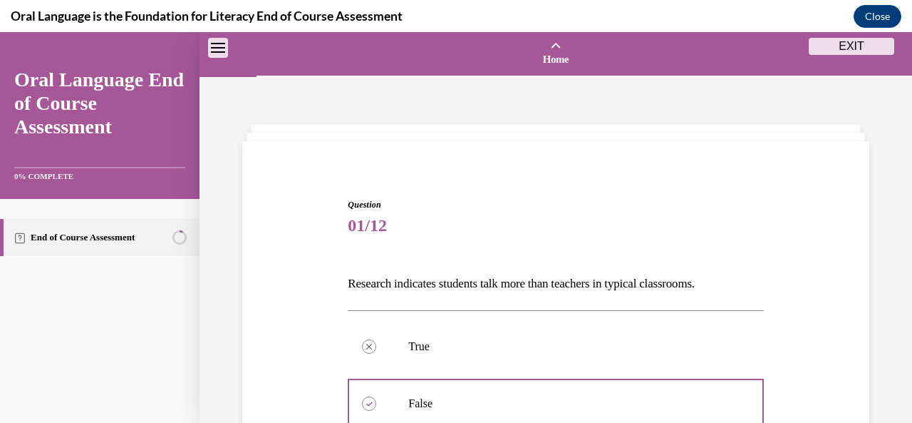
click at [0, 32] on label "Partner talk" at bounding box center [0, 32] width 0 height 0
click at [0, 32] on input "Partner talk" at bounding box center [0, 32] width 0 height 0
radio input "true"
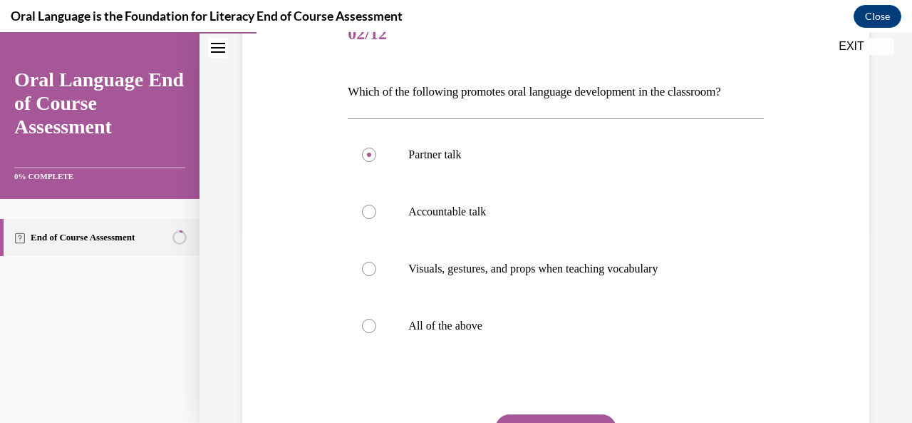
scroll to position [214, 0]
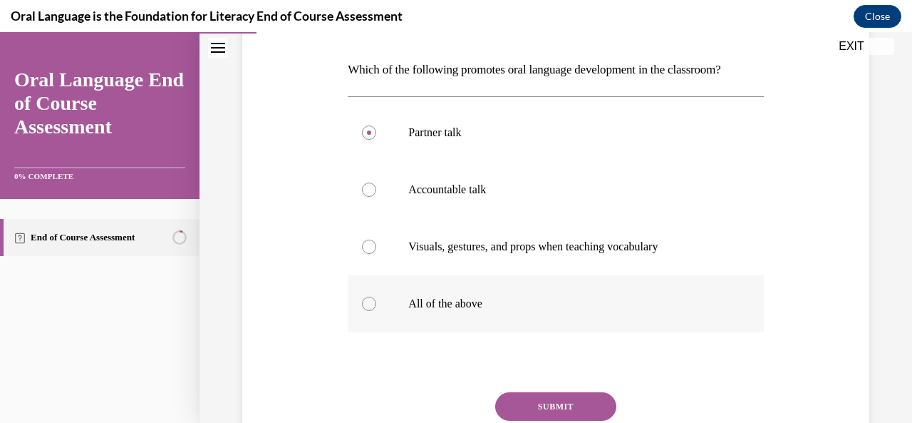
click at [376, 306] on label "All of the above" at bounding box center [556, 303] width 416 height 57
click at [376, 306] on input "All of the above" at bounding box center [369, 304] width 14 height 14
radio input "true"
click at [520, 396] on button "SUBMIT" at bounding box center [555, 406] width 121 height 29
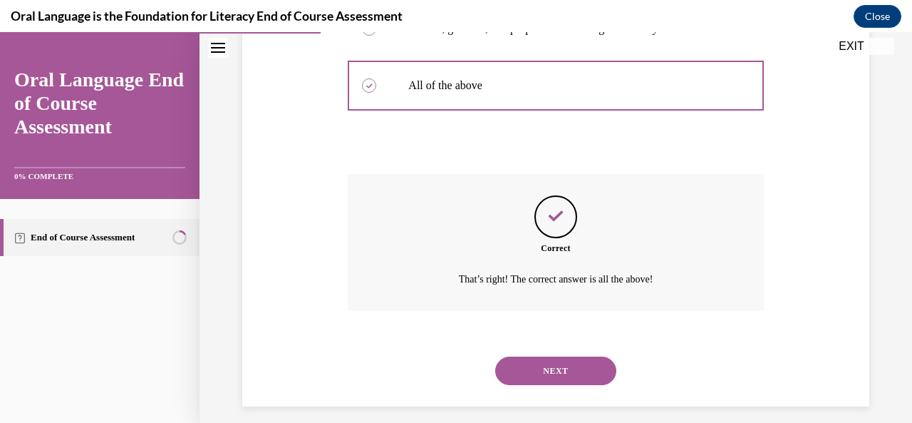
scroll to position [443, 0]
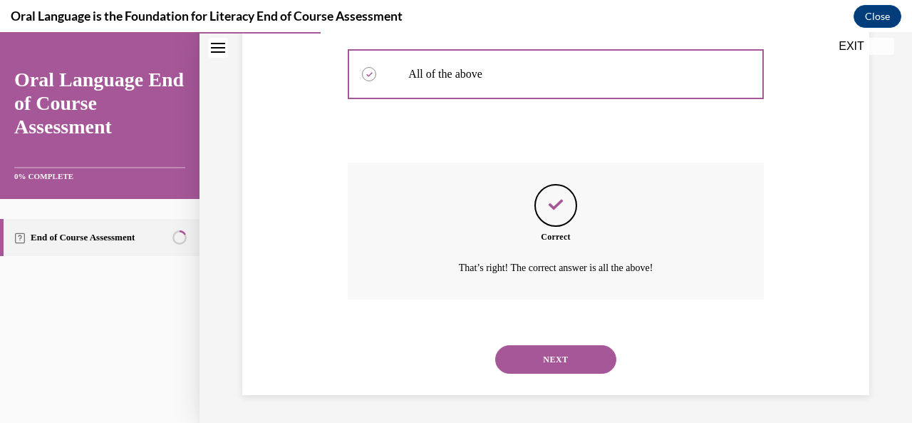
click at [555, 361] on button "NEXT" at bounding box center [555, 359] width 121 height 29
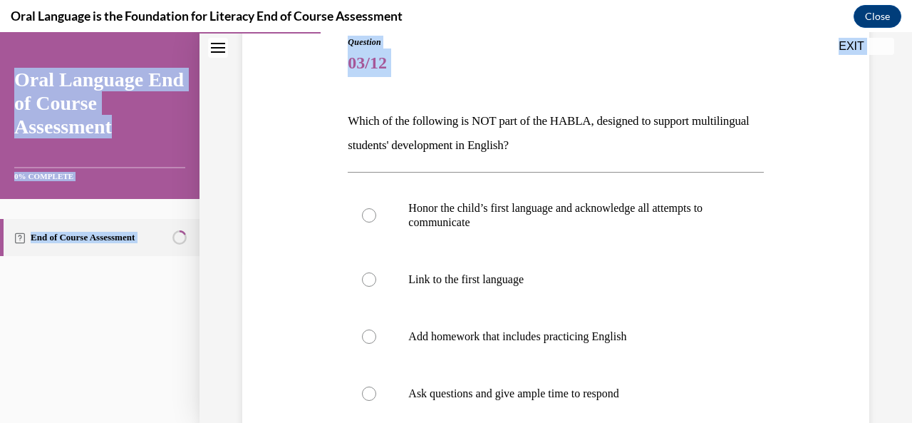
scroll to position [366, 0]
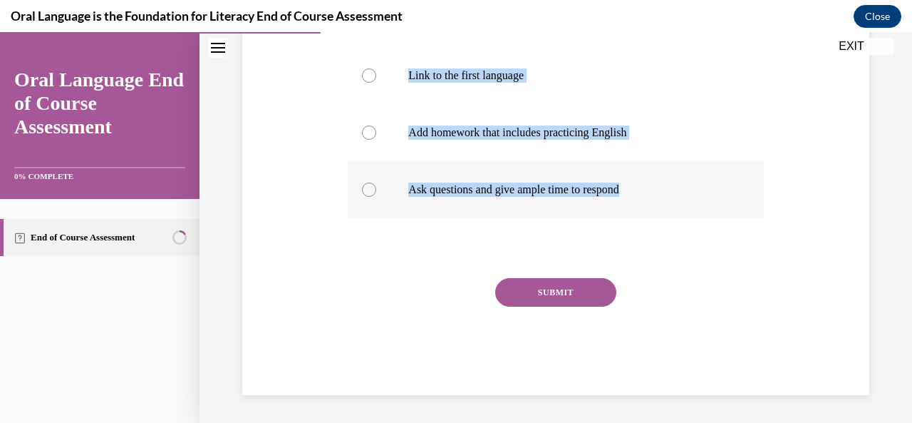
drag, startPoint x: 339, startPoint y: 209, endPoint x: 669, endPoint y: 182, distance: 331.2
click at [669, 182] on div "Question 03/12 Which of the following is NOT part of the HABLA, designed to sup…" at bounding box center [556, 92] width 634 height 606
copy div "Which of the following is NOT part of the HABLA, designed to support multilingu…"
drag, startPoint x: 365, startPoint y: 130, endPoint x: 395, endPoint y: 146, distance: 33.8
click at [365, 131] on div at bounding box center [369, 132] width 14 height 14
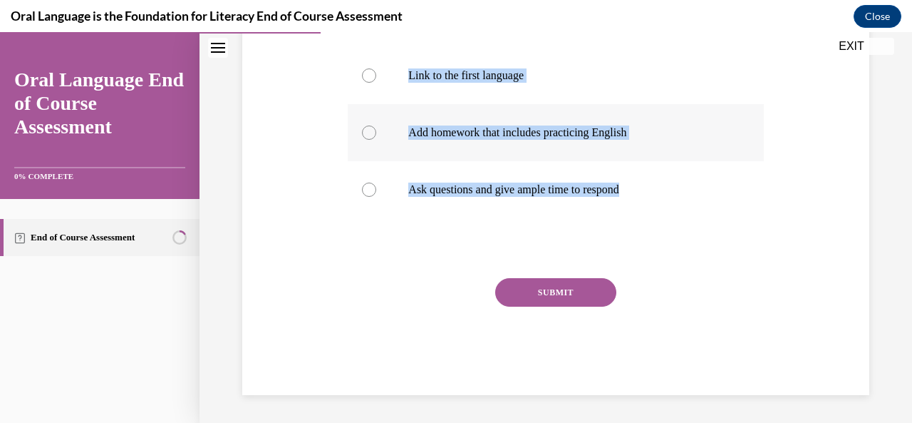
click at [365, 131] on input "Add homework that includes practicing English" at bounding box center [369, 132] width 14 height 14
radio input "true"
click at [535, 292] on button "SUBMIT" at bounding box center [555, 292] width 121 height 29
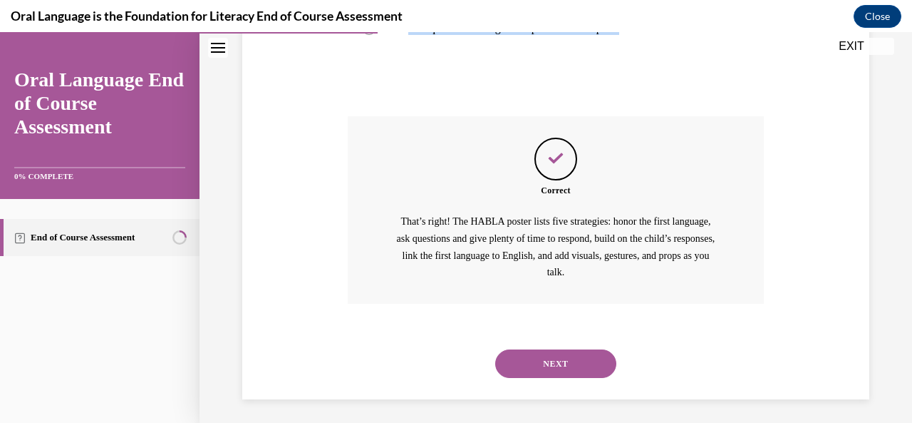
scroll to position [533, 0]
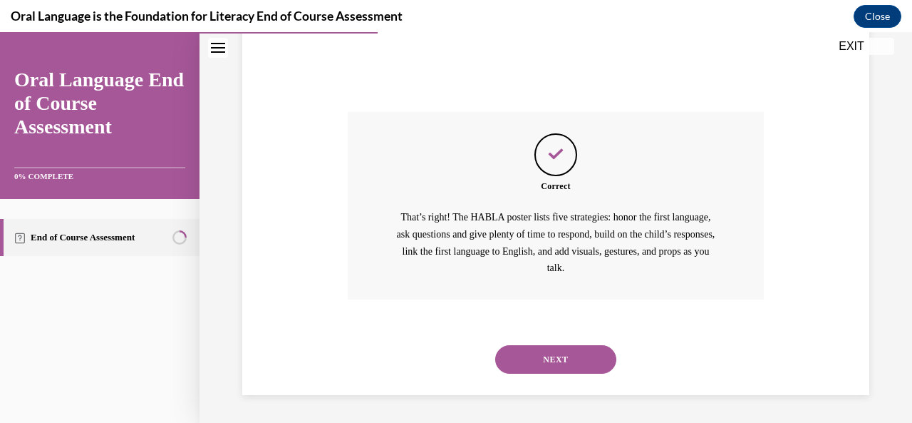
click at [562, 346] on button "NEXT" at bounding box center [555, 359] width 121 height 29
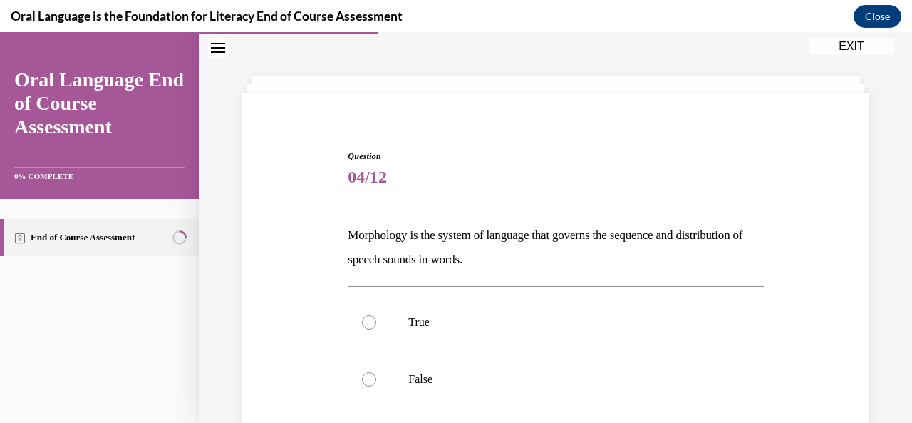
scroll to position [71, 0]
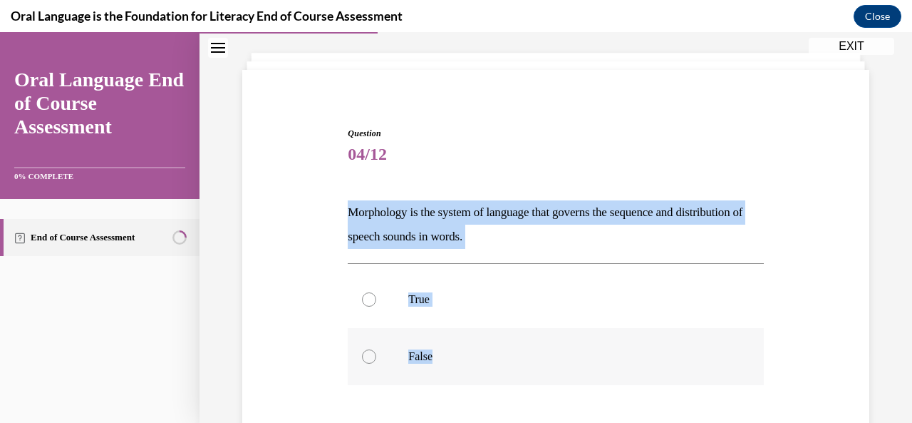
drag, startPoint x: 349, startPoint y: 209, endPoint x: 587, endPoint y: 344, distance: 274.2
click at [587, 344] on div "Question 04/12 Morphology is the system of language that governs the sequence a…" at bounding box center [556, 344] width 416 height 435
copy div "Morphology is the system of language that governs the sequence and distribution…"
click at [367, 351] on div at bounding box center [369, 356] width 14 height 14
click at [367, 351] on input "False" at bounding box center [369, 356] width 14 height 14
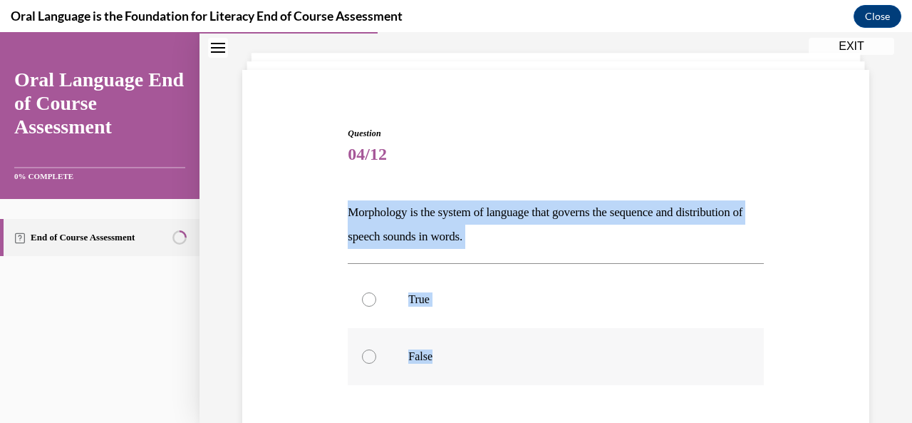
radio input "true"
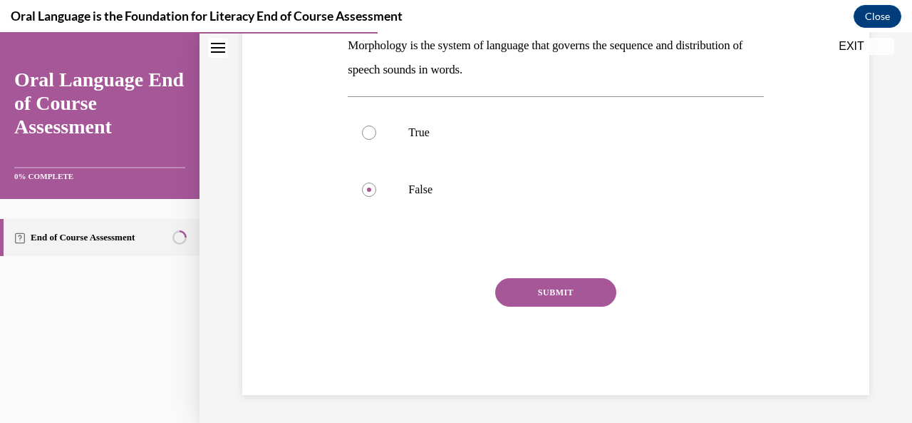
click at [577, 289] on button "SUBMIT" at bounding box center [555, 292] width 121 height 29
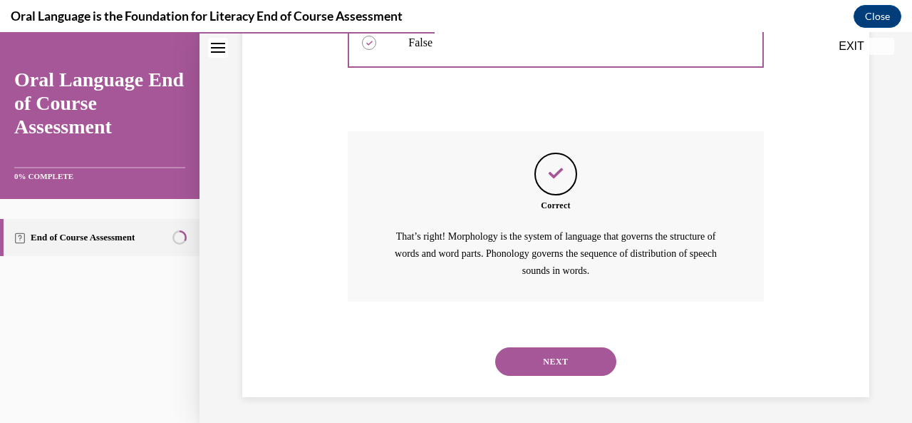
scroll to position [387, 0]
click at [560, 354] on button "NEXT" at bounding box center [555, 359] width 121 height 29
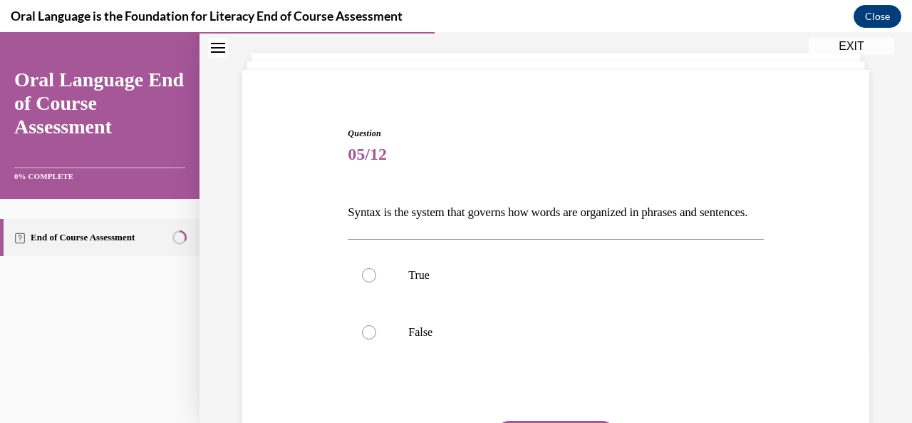
scroll to position [143, 0]
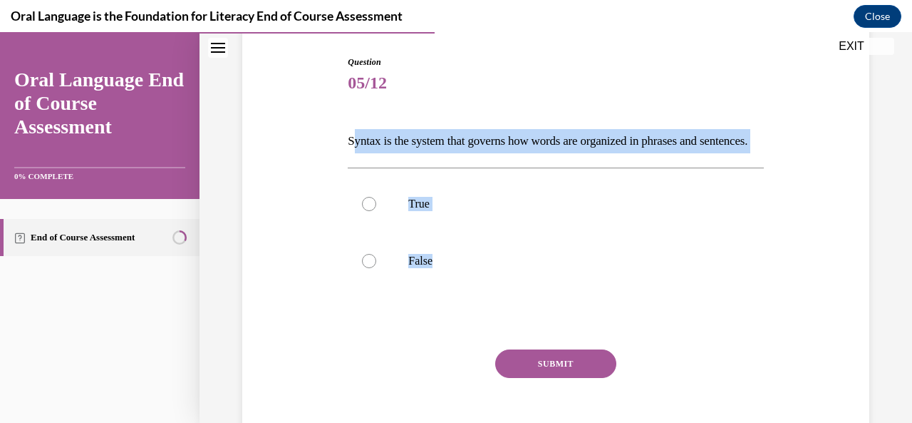
drag, startPoint x: 350, startPoint y: 140, endPoint x: 511, endPoint y: 341, distance: 257.6
click at [511, 341] on div "Question 05/12 Syntax is the system that governs how words are organized in phr…" at bounding box center [556, 261] width 416 height 411
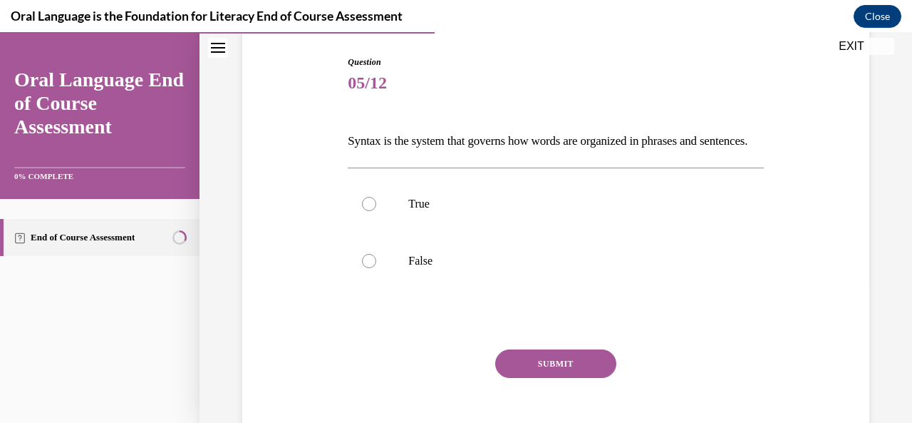
drag, startPoint x: 301, startPoint y: 135, endPoint x: 312, endPoint y: 130, distance: 12.2
click at [301, 135] on div "Question 05/12 Syntax is the system that governs how words are organized in phr…" at bounding box center [556, 239] width 634 height 453
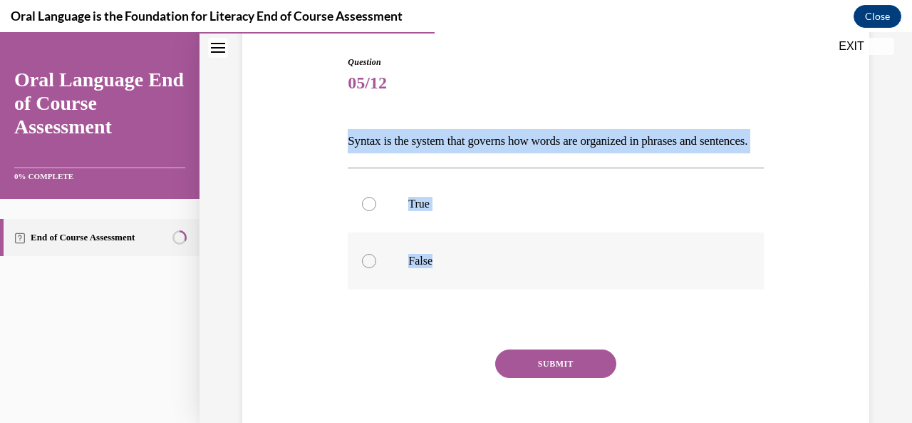
drag, startPoint x: 345, startPoint y: 144, endPoint x: 464, endPoint y: 297, distance: 194.1
click at [464, 297] on div "Question 05/12 Syntax is the system that governs how words are organized in phr…" at bounding box center [555, 250] width 423 height 432
copy div "Syntax is the system that governs how words are organized in phrases and senten…"
click at [374, 215] on label "True" at bounding box center [556, 203] width 416 height 57
click at [374, 211] on input "True" at bounding box center [369, 204] width 14 height 14
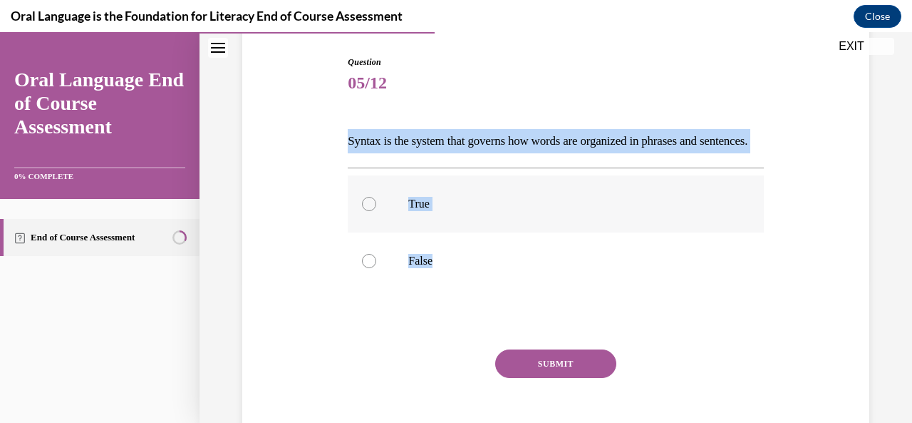
radio input "true"
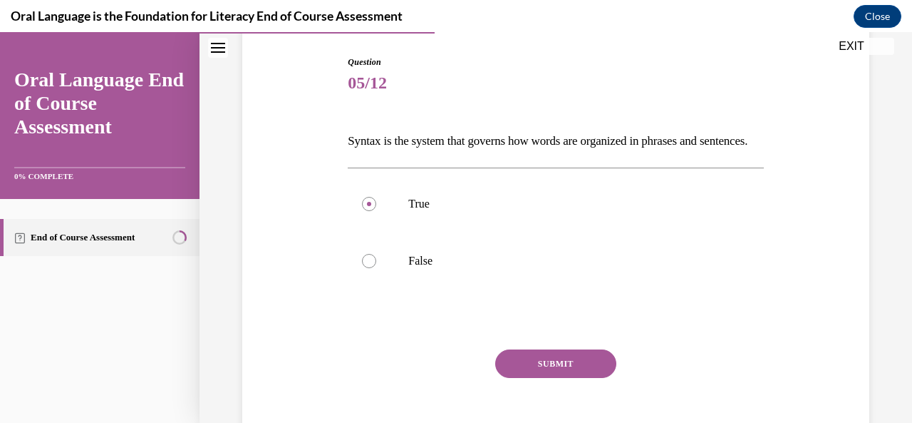
click at [553, 378] on button "SUBMIT" at bounding box center [555, 363] width 121 height 29
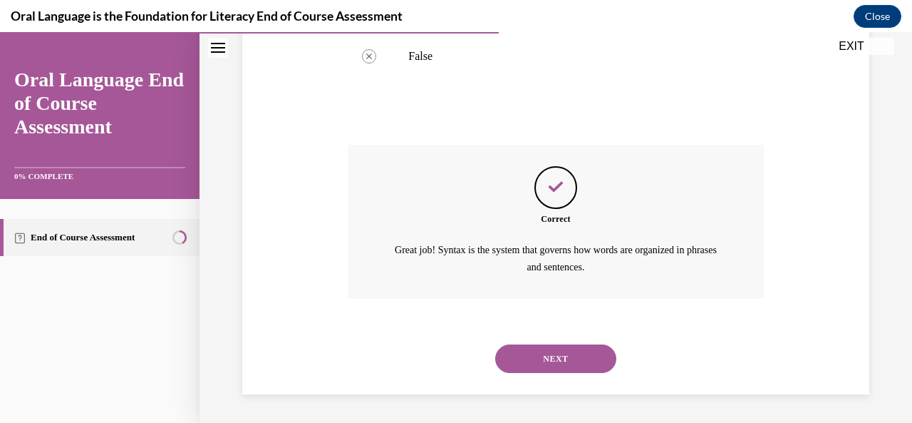
scroll to position [370, 0]
click at [539, 346] on button "NEXT" at bounding box center [555, 358] width 121 height 29
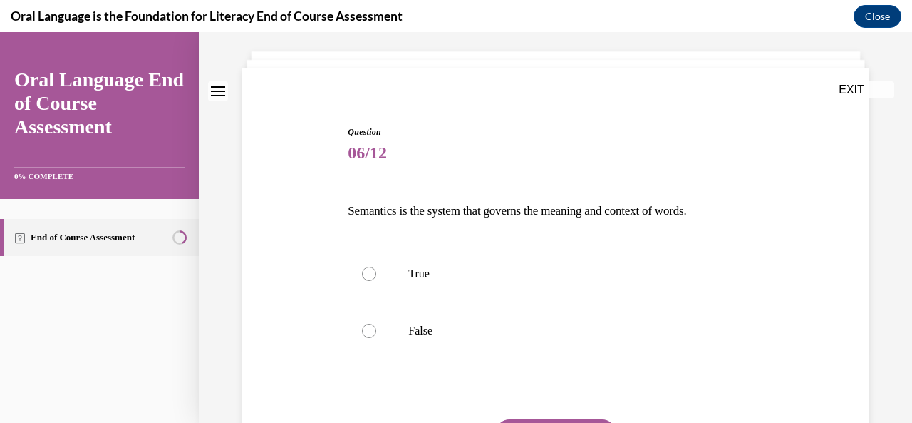
scroll to position [143, 0]
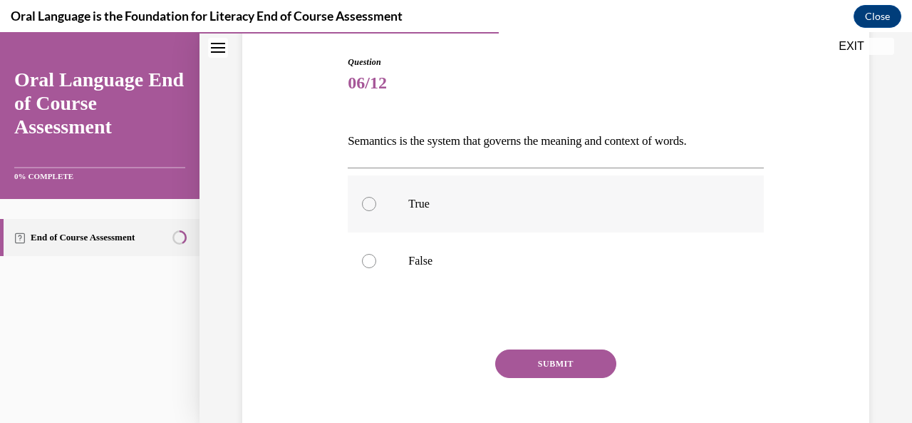
drag, startPoint x: 344, startPoint y: 145, endPoint x: 394, endPoint y: 192, distance: 67.6
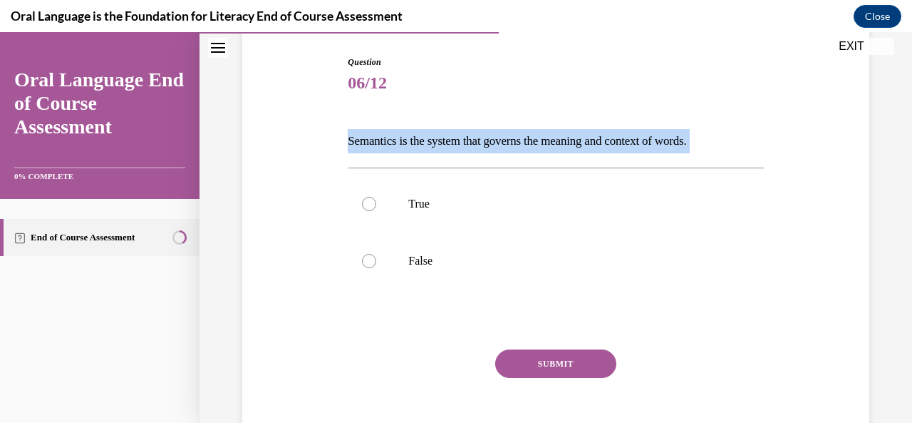
drag, startPoint x: 287, startPoint y: 165, endPoint x: 306, endPoint y: 148, distance: 25.2
click at [287, 165] on div "Question 06/12 Semantics is the system that governs the meaning and context of …" at bounding box center [556, 239] width 634 height 453
click at [345, 138] on div "Question 06/12 Semantics is the system that governs the meaning and context of …" at bounding box center [555, 250] width 423 height 432
click at [348, 143] on p "Semantics is the system that governs the meaning and context of words." at bounding box center [556, 141] width 416 height 24
drag, startPoint x: 351, startPoint y: 133, endPoint x: 469, endPoint y: 265, distance: 177.7
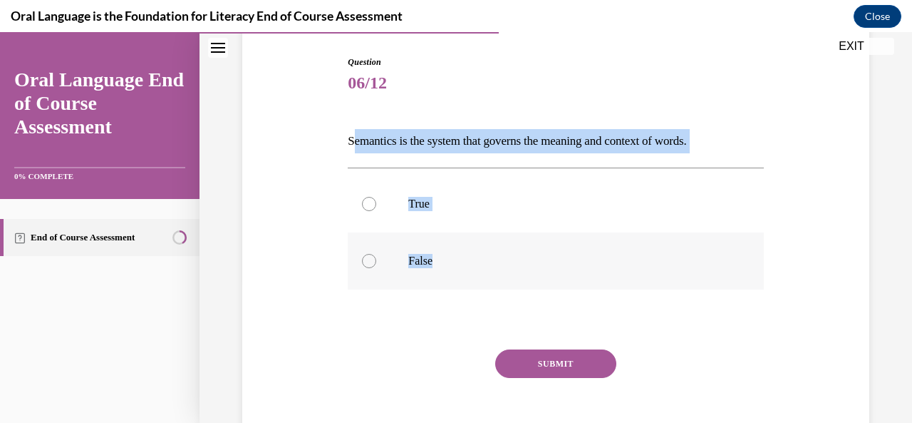
click at [469, 265] on div "Question 06/12 Semantics is the system that governs the meaning and context of …" at bounding box center [556, 261] width 416 height 411
click at [468, 271] on label "False" at bounding box center [556, 260] width 416 height 57
click at [376, 268] on input "False" at bounding box center [369, 261] width 14 height 14
radio input "true"
drag, startPoint x: 463, startPoint y: 264, endPoint x: 310, endPoint y: 123, distance: 207.9
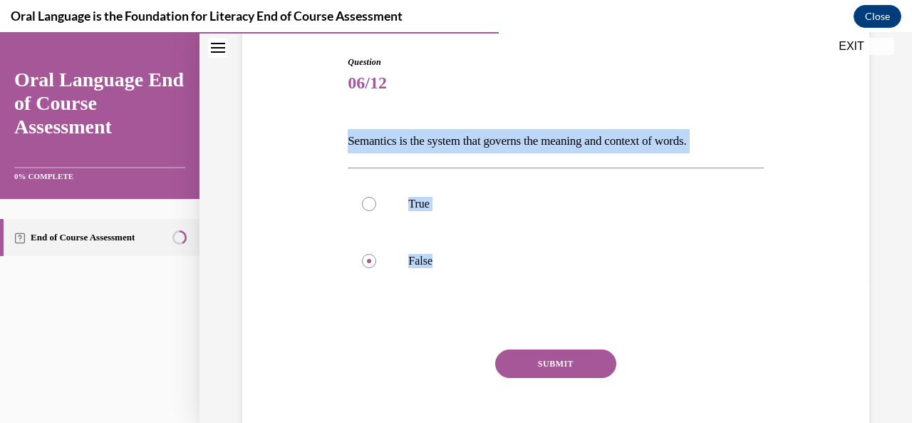
click at [310, 123] on div "Question 06/12 Semantics is the system that governs the meaning and context of …" at bounding box center [556, 239] width 634 height 453
copy div "Semantics is the system that governs the meaning and context of words.  True Fa…"
drag, startPoint x: 372, startPoint y: 203, endPoint x: 381, endPoint y: 207, distance: 9.3
click at [372, 203] on div at bounding box center [369, 204] width 14 height 14
click at [372, 203] on input "True" at bounding box center [369, 204] width 14 height 14
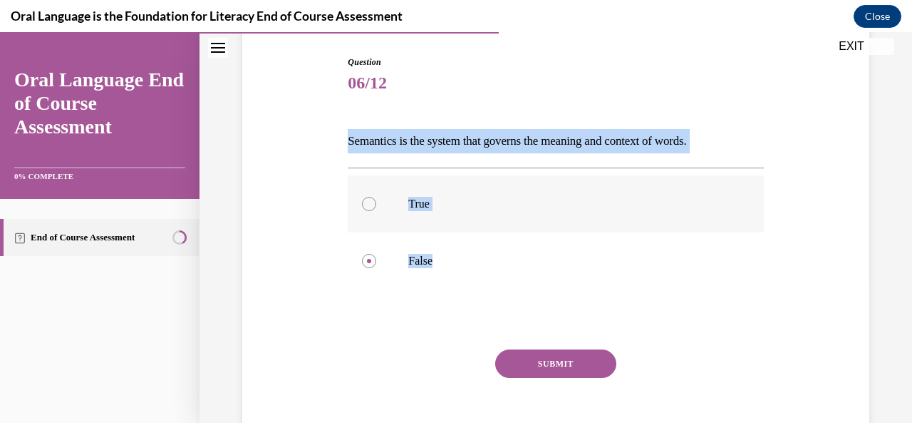
radio input "true"
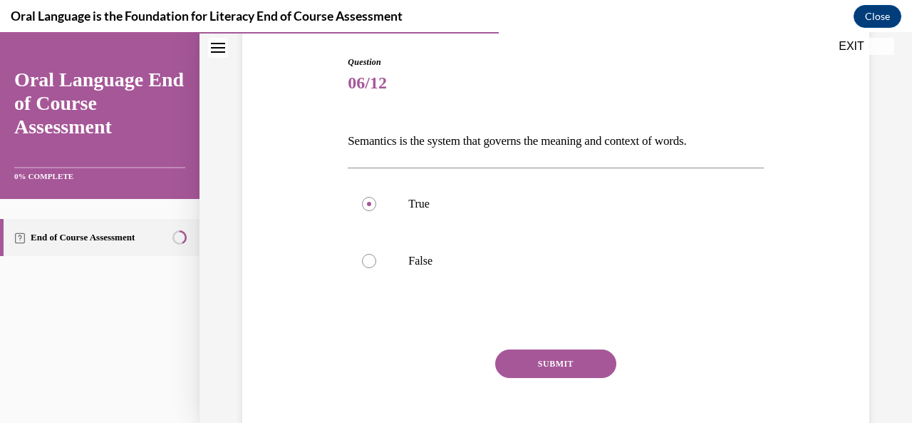
click at [529, 354] on button "SUBMIT" at bounding box center [555, 363] width 121 height 29
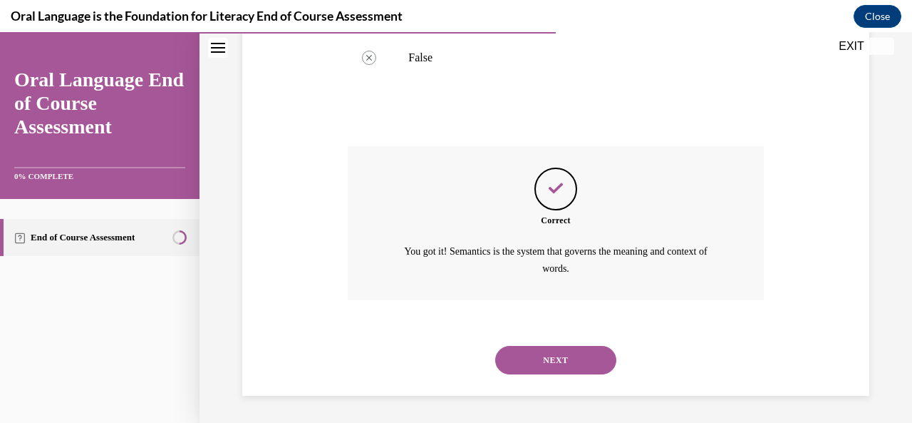
scroll to position [346, 0]
click at [559, 365] on button "NEXT" at bounding box center [555, 360] width 121 height 29
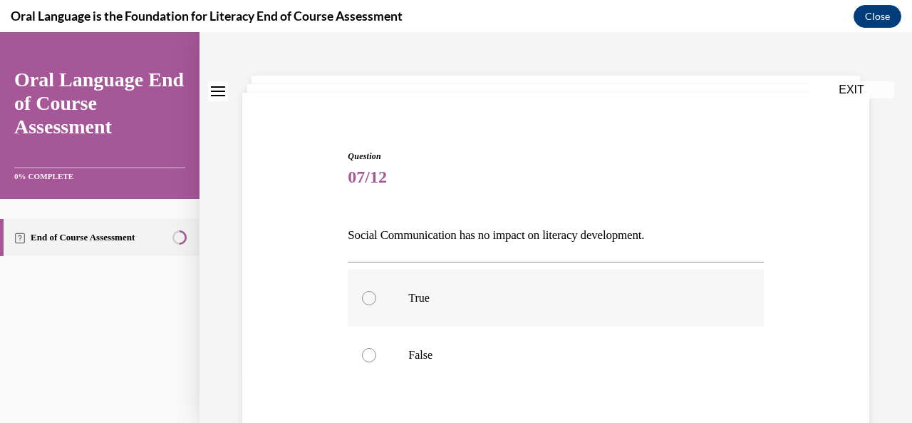
scroll to position [71, 0]
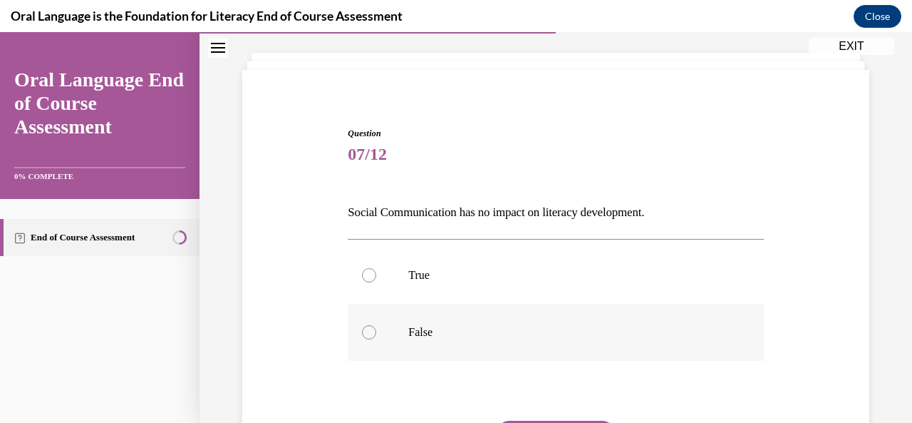
click at [379, 331] on label "False" at bounding box center [556, 332] width 416 height 57
click at [376, 331] on input "False" at bounding box center [369, 332] width 14 height 14
radio input "true"
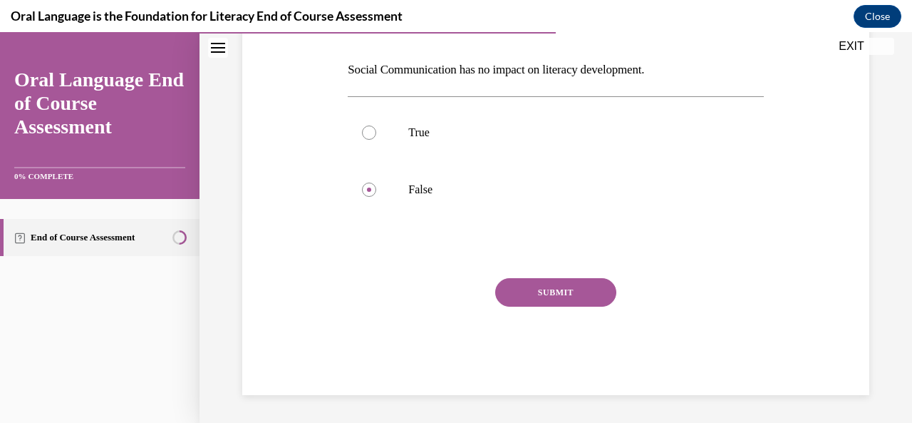
click at [550, 299] on button "SUBMIT" at bounding box center [555, 292] width 121 height 29
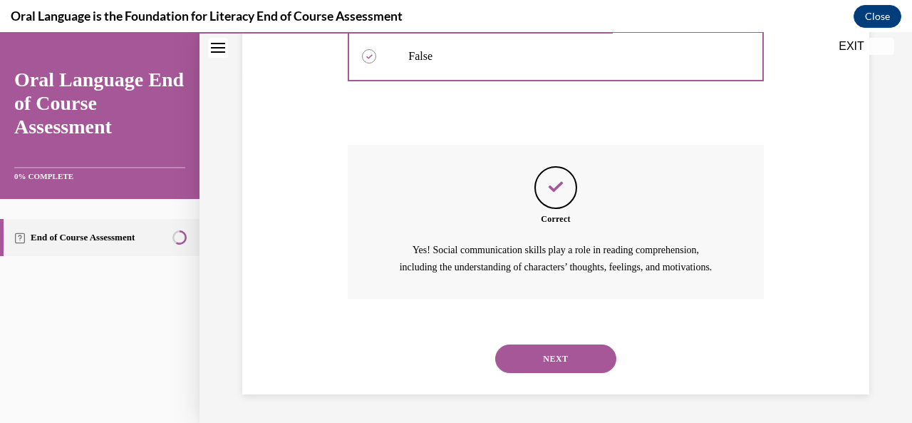
scroll to position [363, 0]
click at [529, 354] on button "NEXT" at bounding box center [555, 358] width 121 height 29
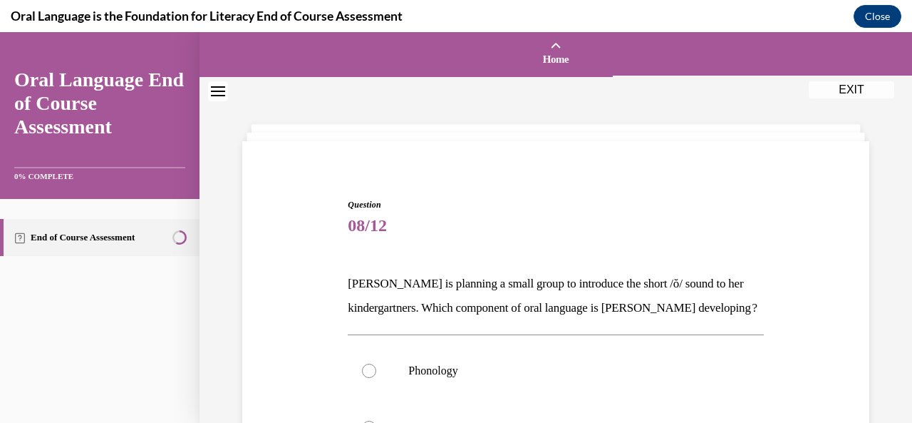
click at [545, 304] on p "Mrs. Coleman is planning a small group to introduce the short /ŏ/ sound to her …" at bounding box center [556, 296] width 416 height 48
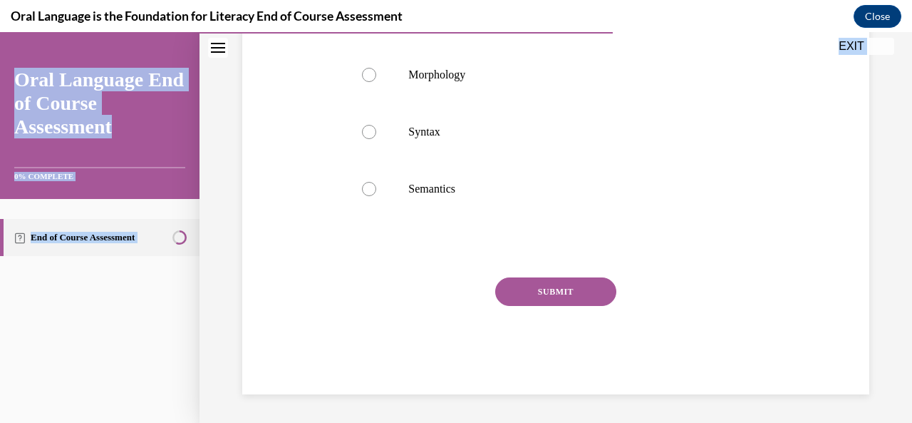
scroll to position [376, 0]
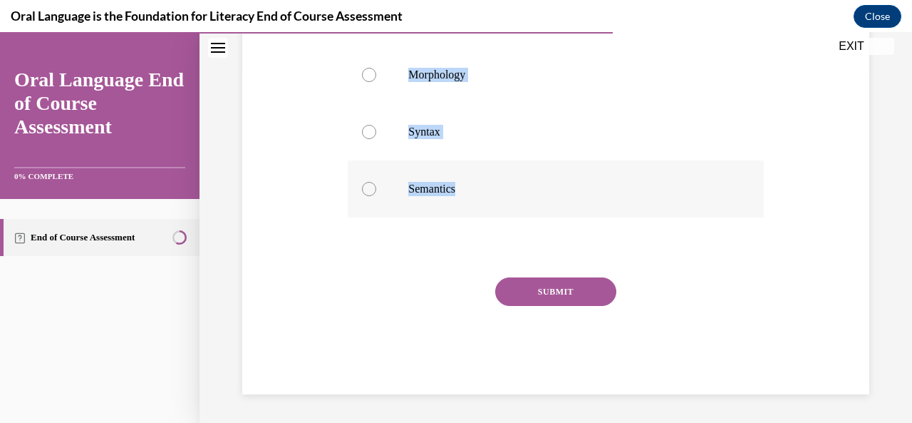
drag, startPoint x: 337, startPoint y: 139, endPoint x: 499, endPoint y: 188, distance: 169.1
click at [499, 188] on div "Question 08/12 Mrs. Coleman is planning a small group to introduce the short /ŏ…" at bounding box center [556, 99] width 634 height 592
copy div "Mrs. Coleman is planning a small group to introduce the short /ŏ/ sound to her …"
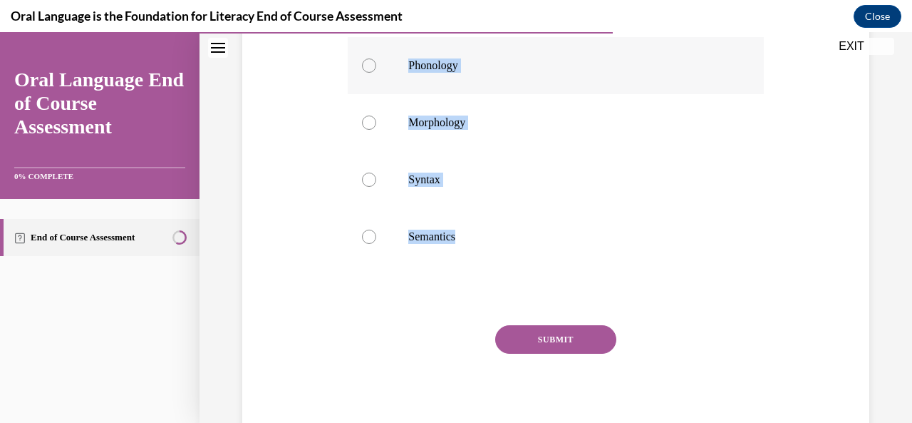
click at [364, 73] on div at bounding box center [369, 65] width 14 height 14
click at [364, 73] on input "Phonology" at bounding box center [369, 65] width 14 height 14
radio input "true"
click at [545, 354] on button "SUBMIT" at bounding box center [555, 339] width 121 height 29
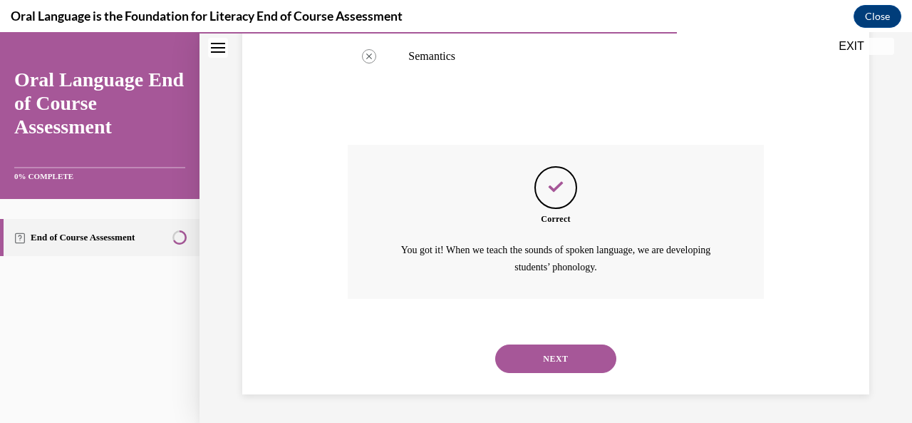
scroll to position [508, 0]
click at [565, 356] on button "NEXT" at bounding box center [555, 358] width 121 height 29
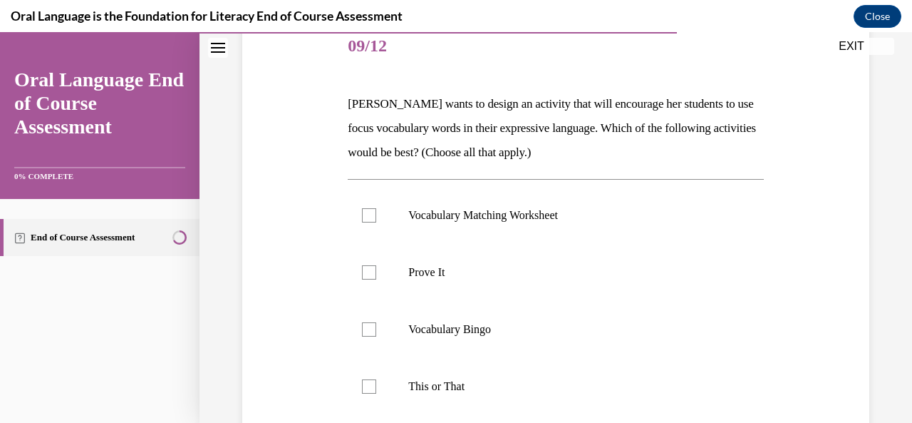
scroll to position [214, 0]
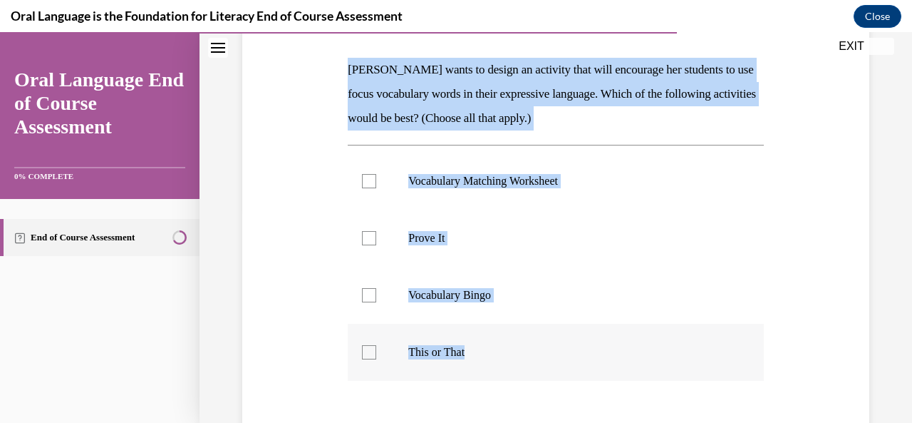
drag, startPoint x: 346, startPoint y: 65, endPoint x: 508, endPoint y: 353, distance: 330.7
click at [508, 353] on div "Question 09/12 Mrs. Butler wants to design an activity that will encourage her …" at bounding box center [556, 270] width 416 height 573
copy div "Mrs. Butler wants to design an activity that will encourage her students to use…"
click at [590, 121] on p "Mrs. [PERSON_NAME] wants to design an activity that will encourage her students…" at bounding box center [556, 94] width 416 height 73
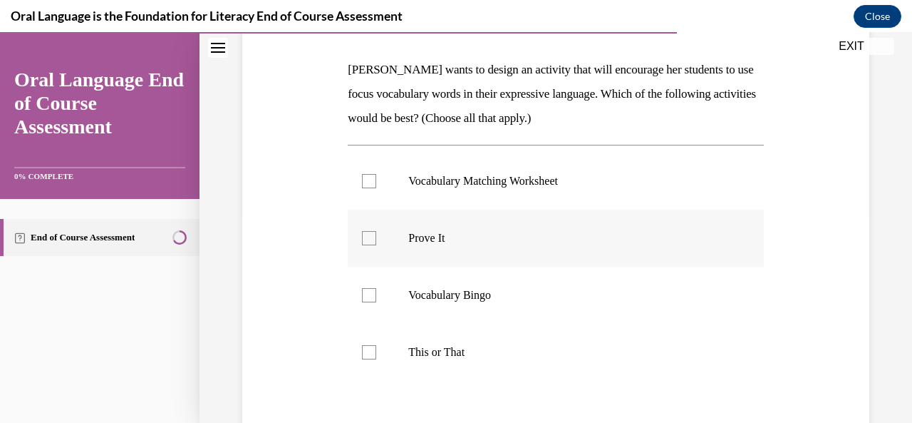
click at [377, 242] on label "Prove It" at bounding box center [556, 238] width 416 height 57
click at [376, 242] on input "Prove It" at bounding box center [369, 238] width 14 height 14
checkbox input "true"
click at [374, 354] on div at bounding box center [369, 352] width 14 height 14
click at [374, 354] on input "This or That" at bounding box center [369, 352] width 14 height 14
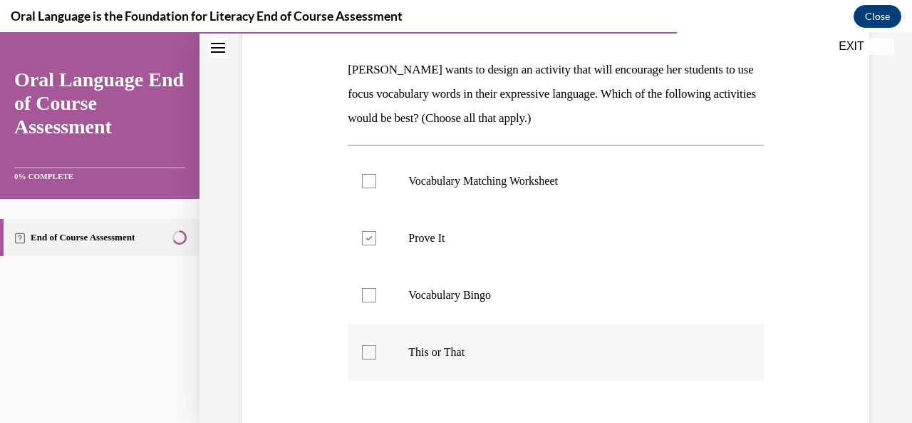
checkbox input "true"
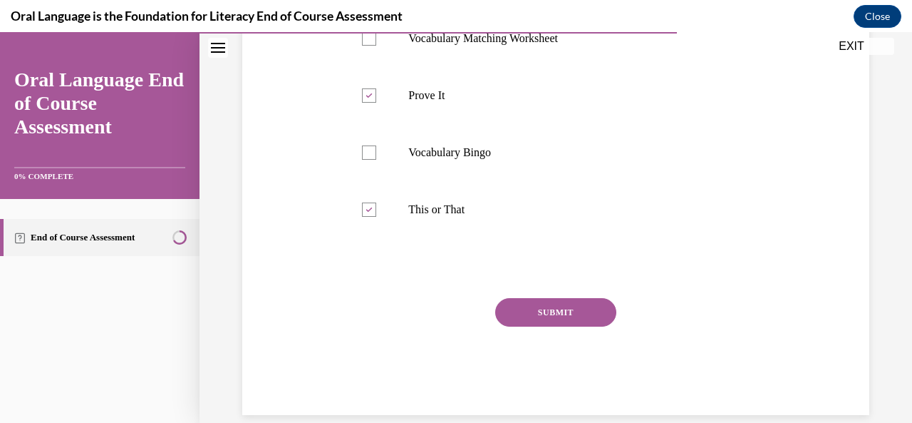
click at [571, 315] on button "SUBMIT" at bounding box center [555, 312] width 121 height 29
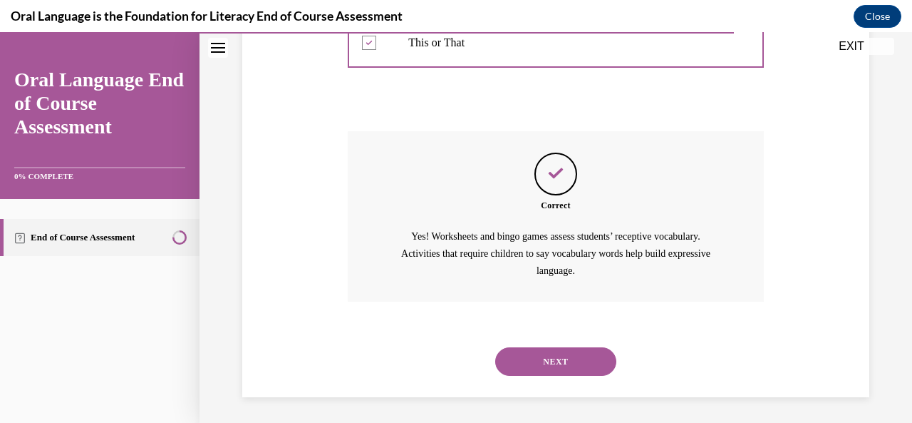
scroll to position [525, 0]
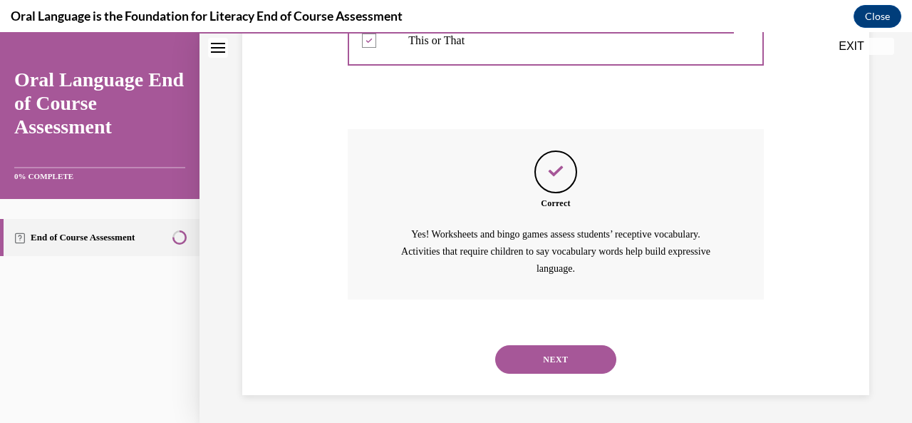
click at [545, 361] on button "NEXT" at bounding box center [555, 359] width 121 height 29
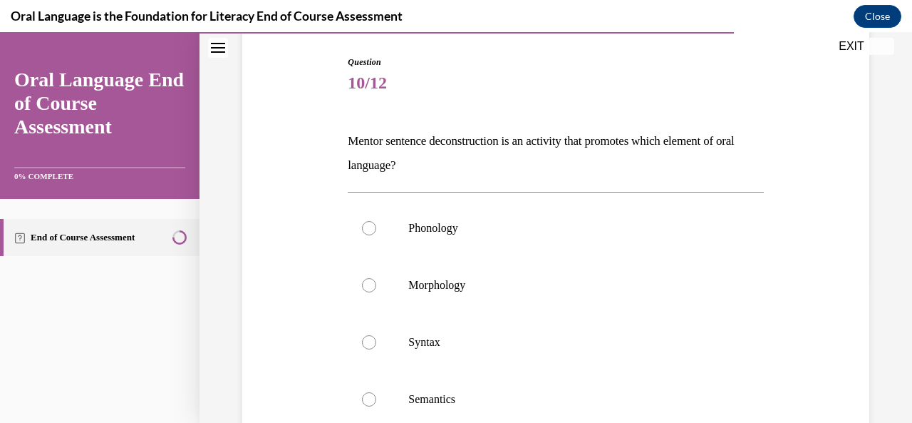
scroll to position [214, 0]
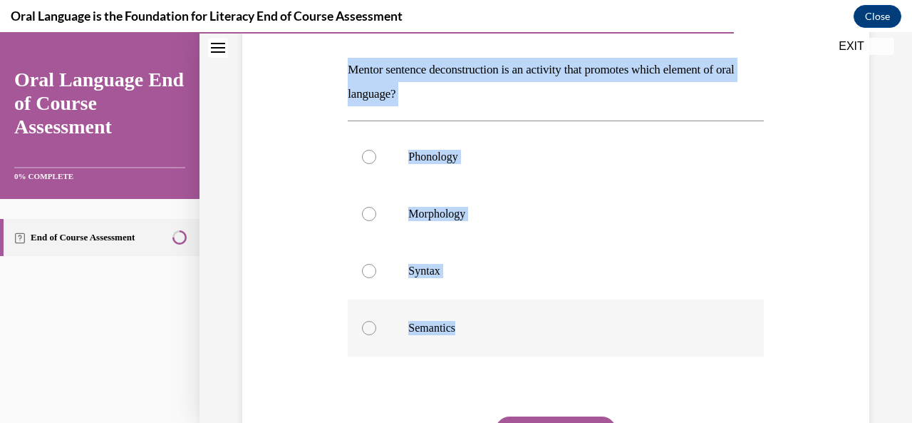
drag, startPoint x: 339, startPoint y: 66, endPoint x: 502, endPoint y: 309, distance: 292.2
click at [502, 319] on div "Question 10/12 Mentor sentence deconstruction is an activity that promotes whic…" at bounding box center [556, 238] width 634 height 592
copy div "Mentor sentence deconstruction is an activity that promotes which element of or…"
drag, startPoint x: 364, startPoint y: 269, endPoint x: 377, endPoint y: 270, distance: 13.6
click at [364, 269] on div at bounding box center [369, 271] width 14 height 14
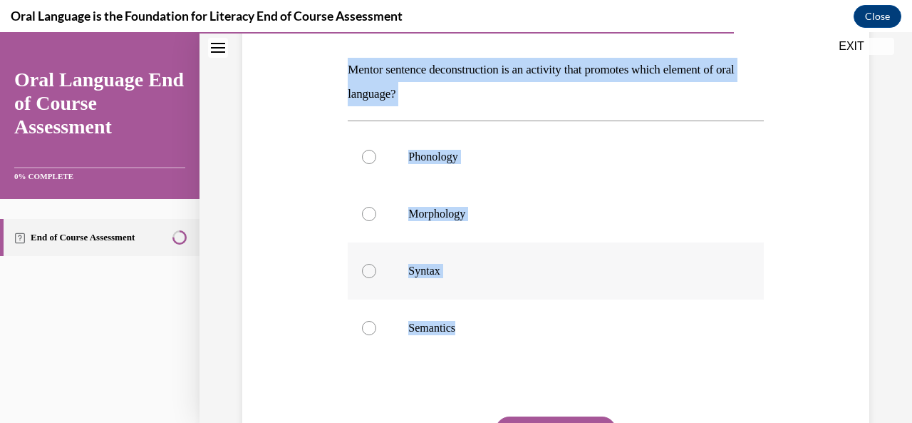
click at [364, 269] on input "Syntax" at bounding box center [369, 271] width 14 height 14
radio input "true"
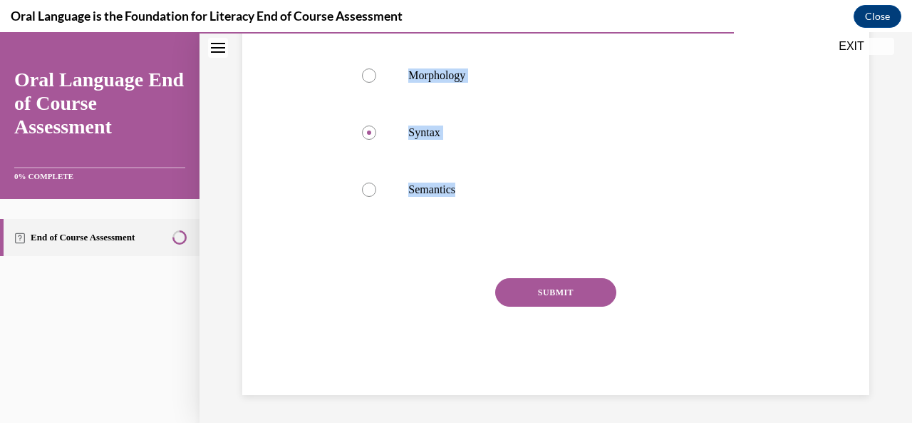
click at [545, 289] on button "SUBMIT" at bounding box center [555, 292] width 121 height 29
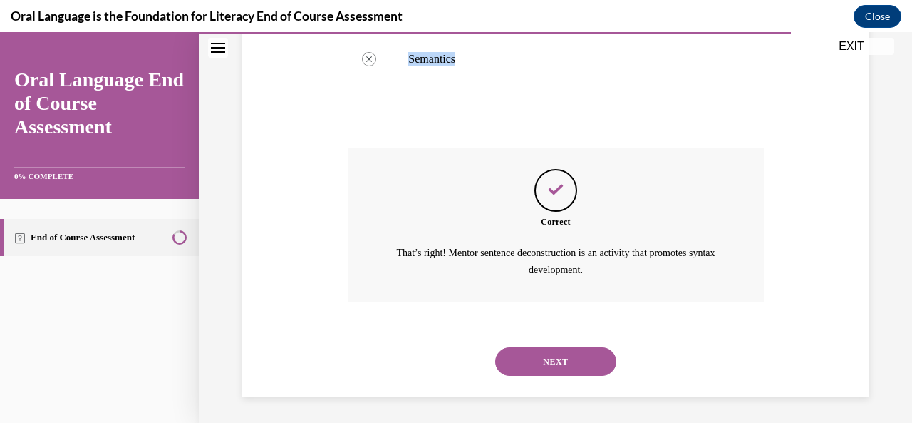
scroll to position [484, 0]
click at [535, 374] on div "NEXT" at bounding box center [556, 359] width 416 height 57
click at [536, 356] on button "NEXT" at bounding box center [555, 360] width 121 height 29
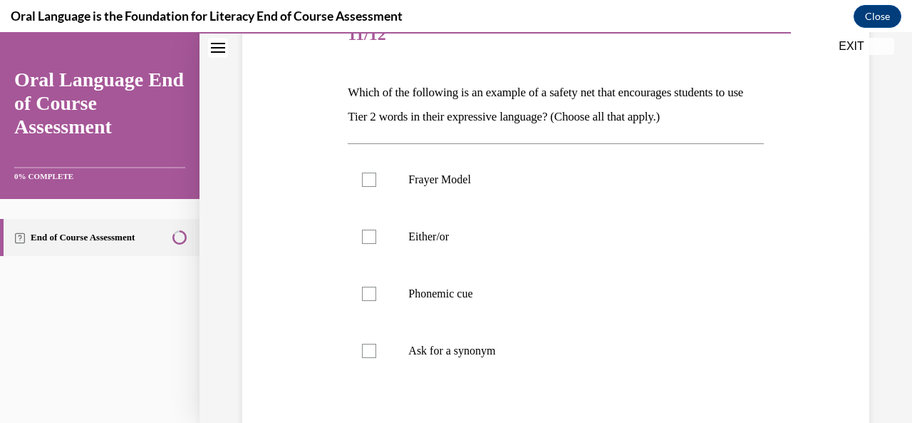
scroll to position [214, 0]
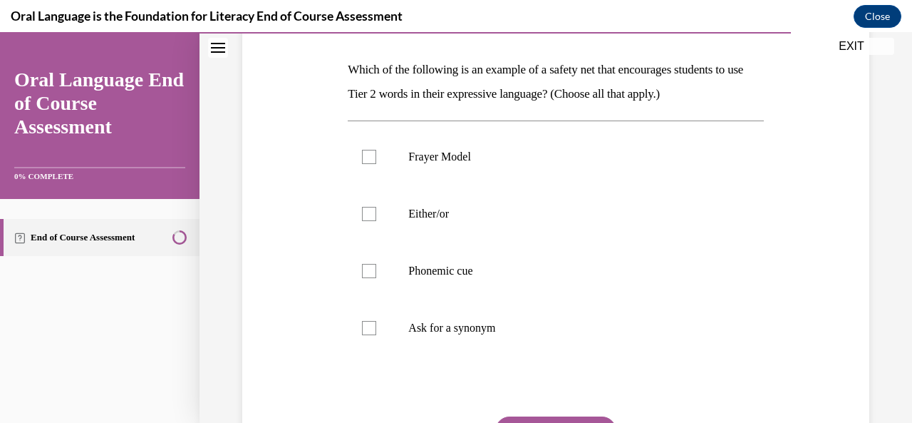
click at [344, 53] on div "Question 11/12 Which of the following is an example of a safety net that encour…" at bounding box center [555, 248] width 423 height 570
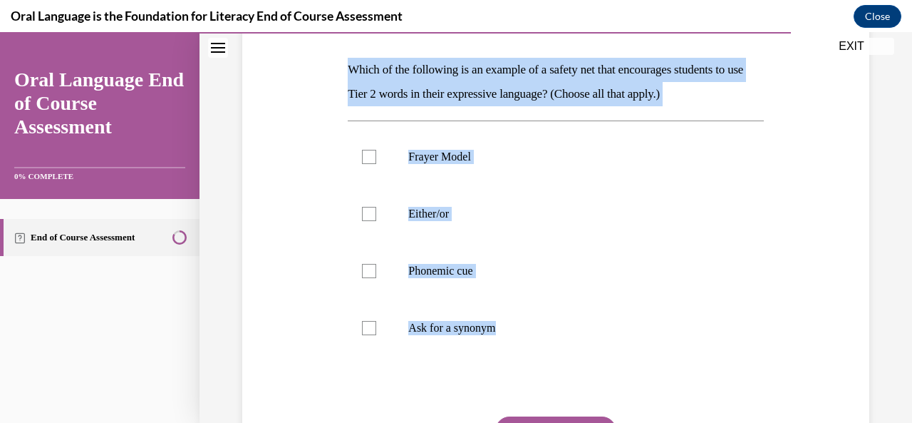
drag, startPoint x: 344, startPoint y: 65, endPoint x: 563, endPoint y: 379, distance: 383.5
click at [563, 379] on div "Question 11/12 Which of the following is an example of a safety net that encour…" at bounding box center [555, 248] width 423 height 570
copy div "Which of the following is an example of a safety net that encourages students t…"
click at [374, 218] on div at bounding box center [369, 214] width 14 height 14
click at [374, 218] on input "Either/or" at bounding box center [369, 214] width 14 height 14
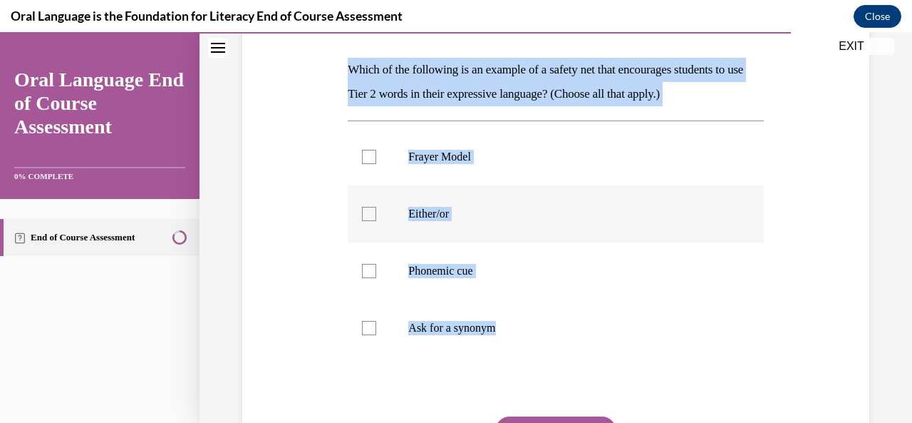
checkbox input "true"
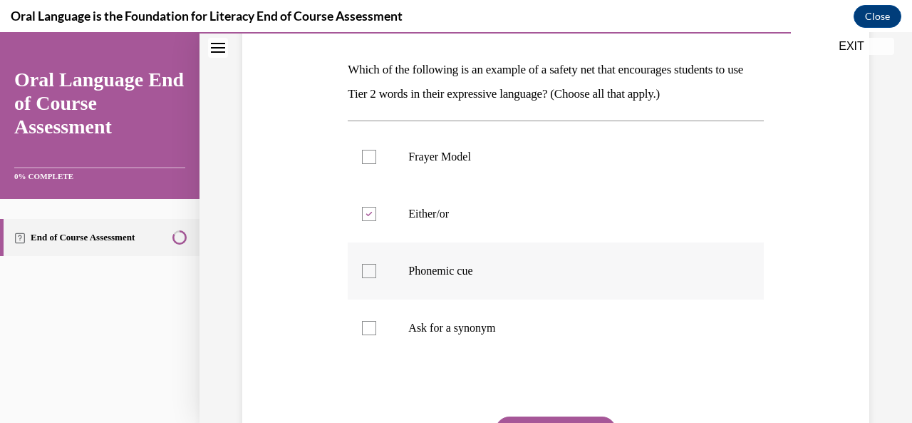
click at [369, 268] on div at bounding box center [369, 271] width 14 height 14
click at [369, 268] on input "Phonemic cue" at bounding box center [369, 271] width 14 height 14
checkbox input "true"
click at [366, 333] on div at bounding box center [369, 328] width 14 height 14
click at [366, 333] on input "Ask for a synonym" at bounding box center [369, 328] width 14 height 14
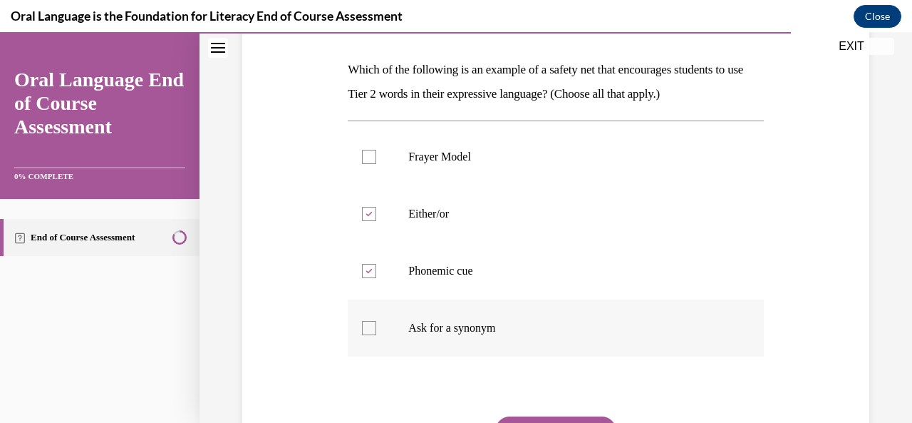
checkbox input "true"
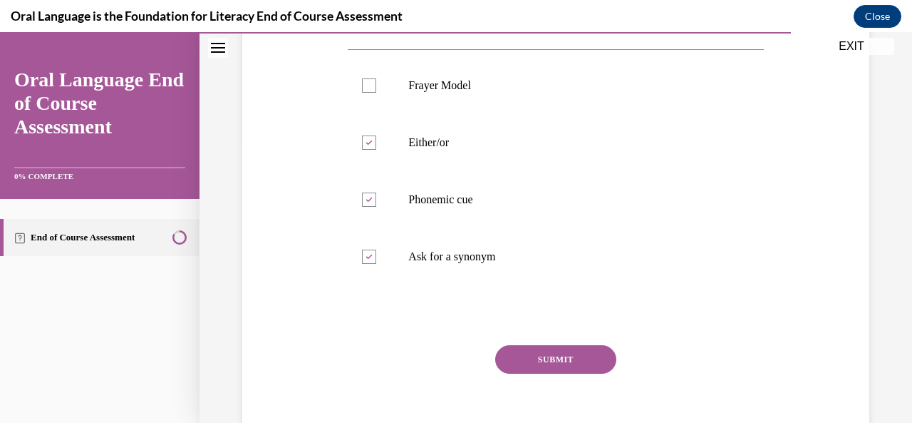
click at [560, 356] on button "SUBMIT" at bounding box center [555, 359] width 121 height 29
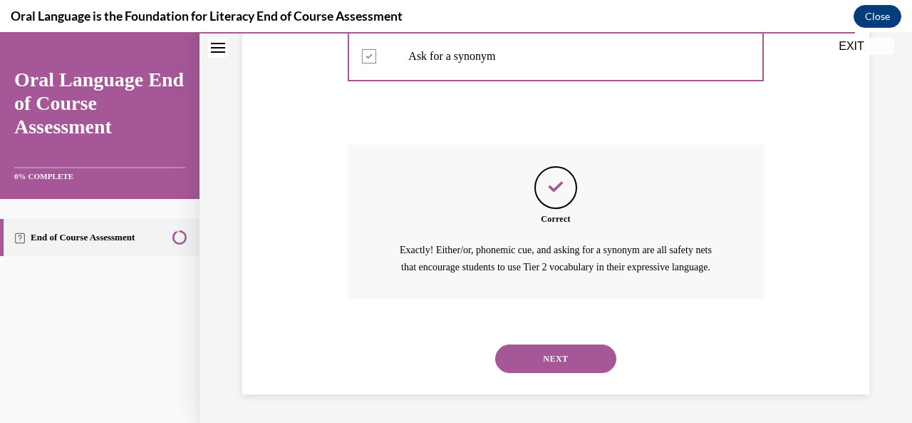
scroll to position [501, 0]
click at [547, 363] on button "NEXT" at bounding box center [555, 358] width 121 height 29
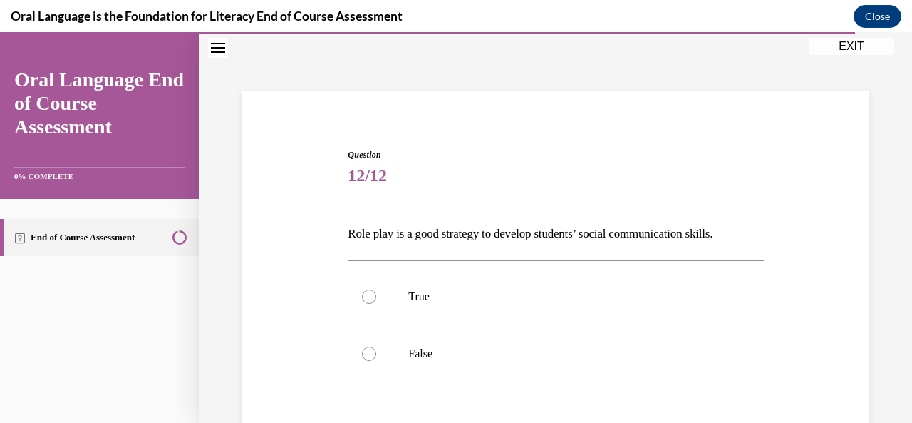
scroll to position [71, 0]
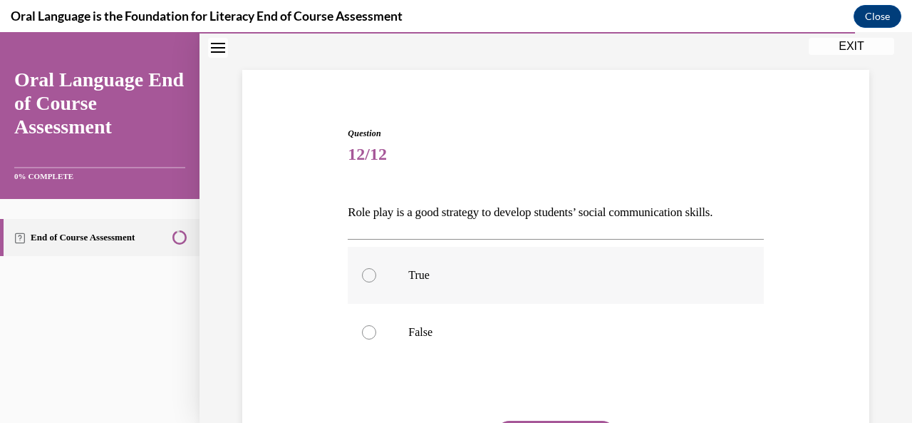
click at [364, 277] on div at bounding box center [369, 275] width 14 height 14
click at [364, 277] on input "True" at bounding box center [369, 275] width 14 height 14
radio input "true"
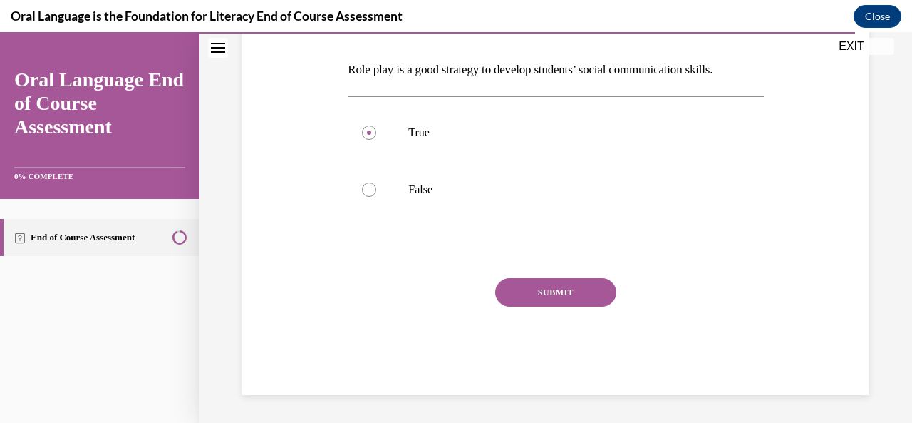
click at [513, 297] on button "SUBMIT" at bounding box center [555, 292] width 121 height 29
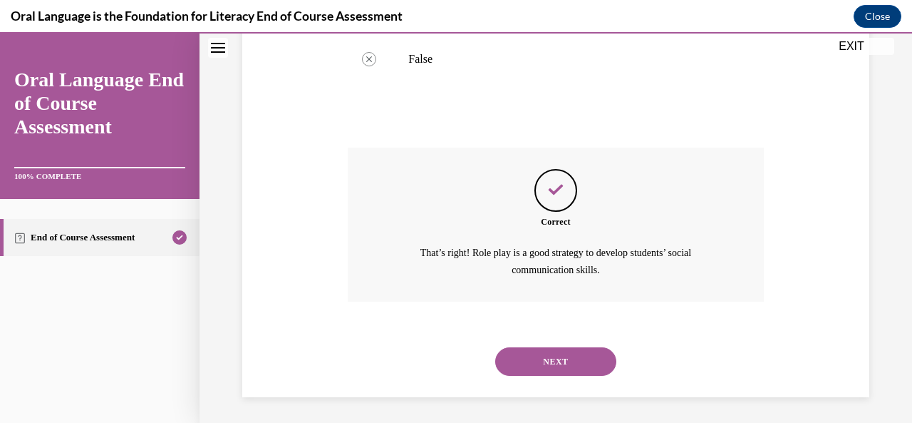
scroll to position [346, 0]
click at [576, 371] on button "NEXT" at bounding box center [555, 360] width 121 height 29
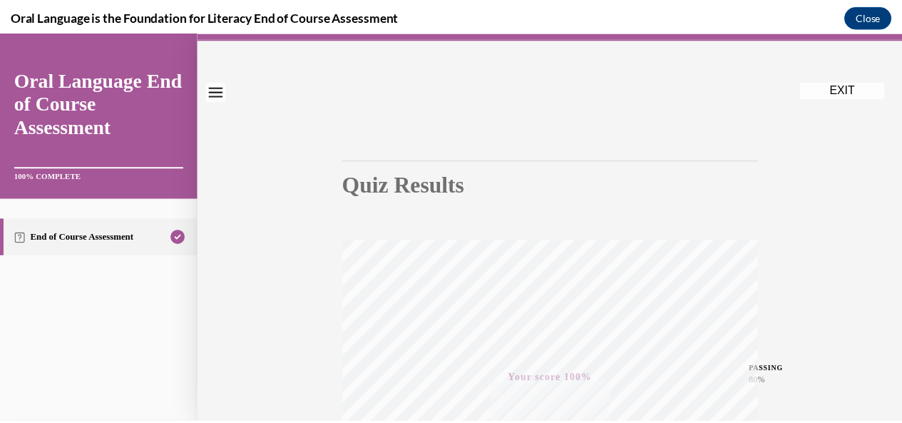
scroll to position [0, 0]
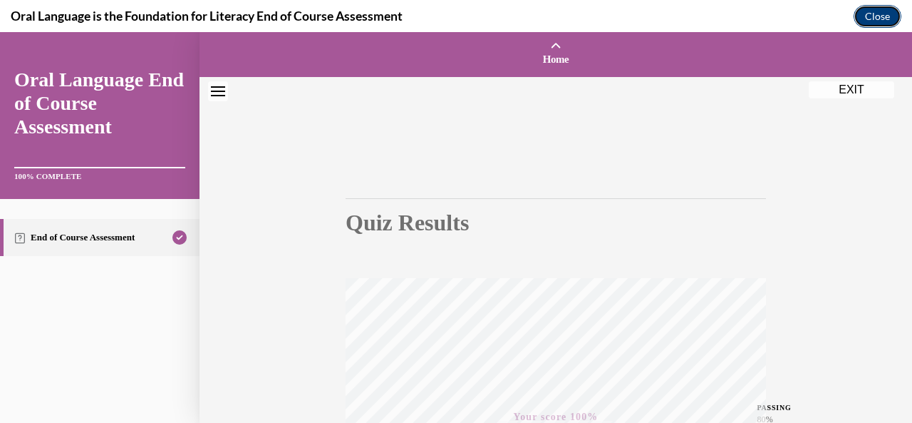
click at [884, 16] on button "Close" at bounding box center [878, 16] width 48 height 23
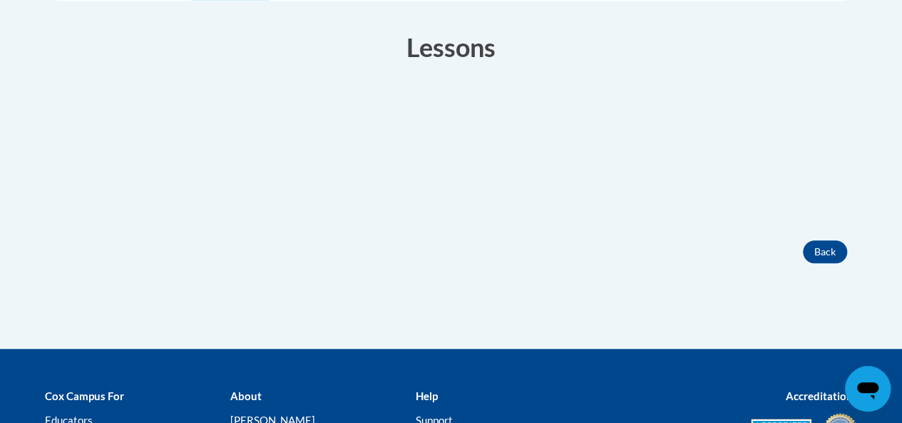
scroll to position [214, 0]
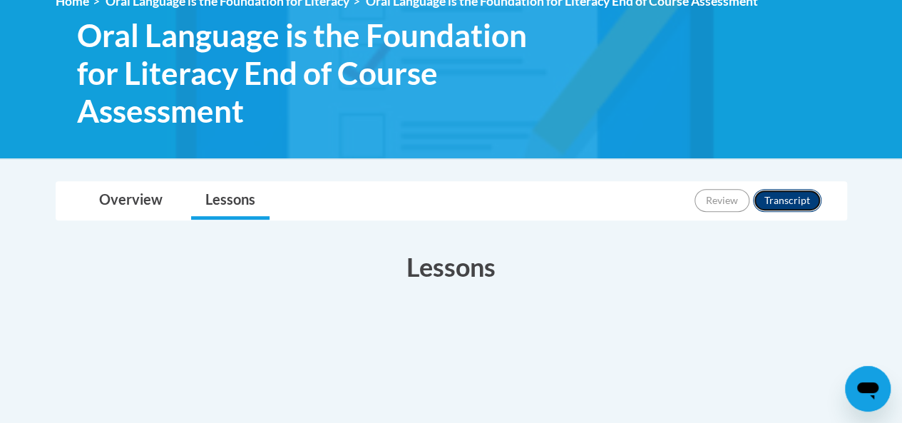
click at [792, 195] on button "Transcript" at bounding box center [787, 200] width 68 height 23
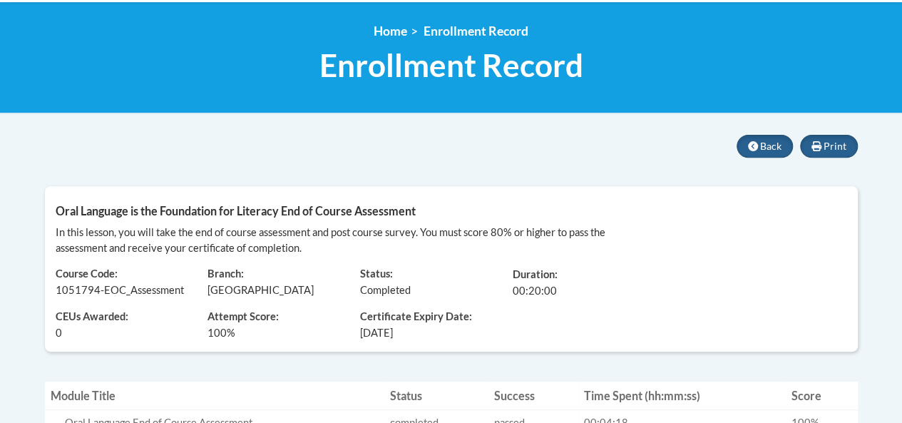
scroll to position [213, 0]
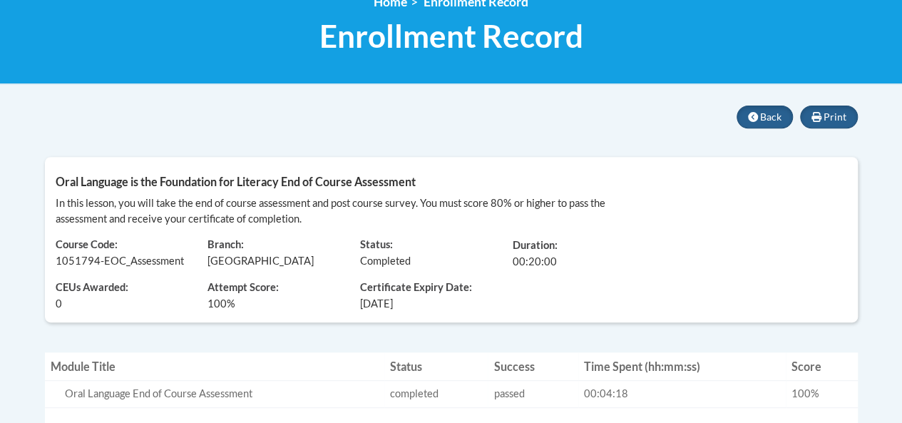
click at [429, 309] on div "Certificate Expiry Date: [DATE]" at bounding box center [425, 290] width 153 height 42
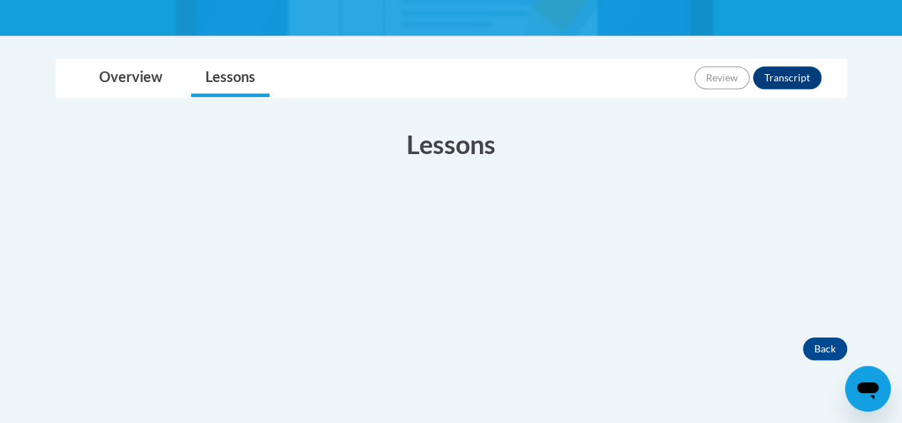
scroll to position [356, 0]
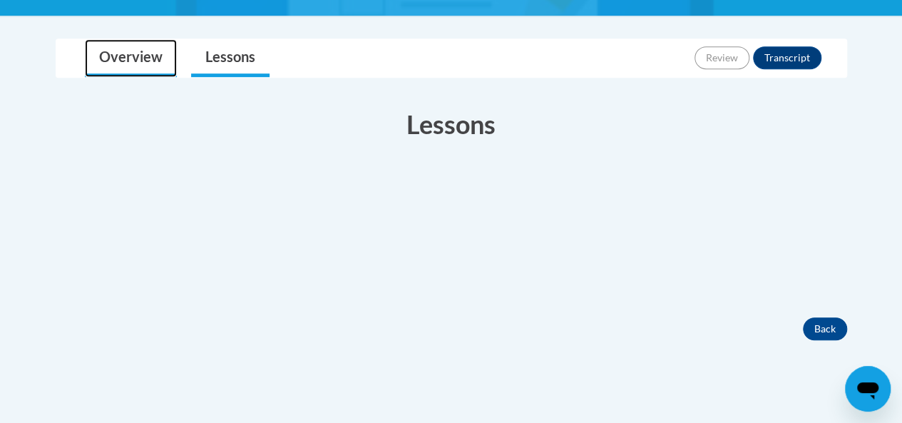
click at [124, 55] on link "Overview" at bounding box center [131, 58] width 92 height 38
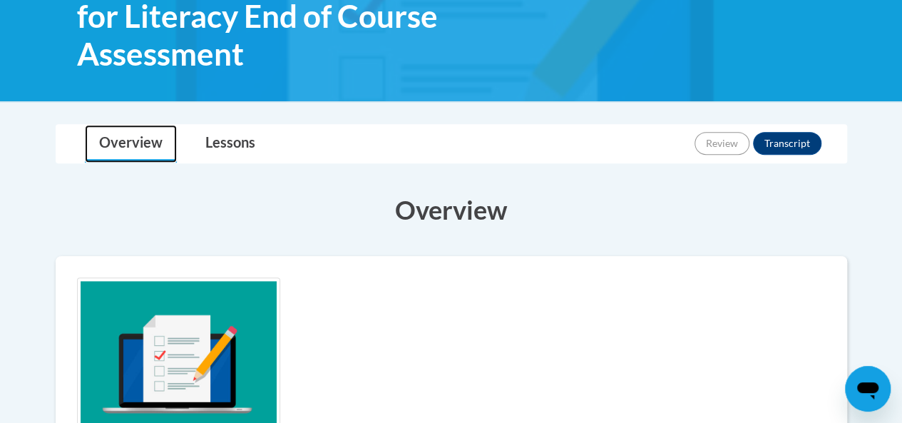
scroll to position [143, 0]
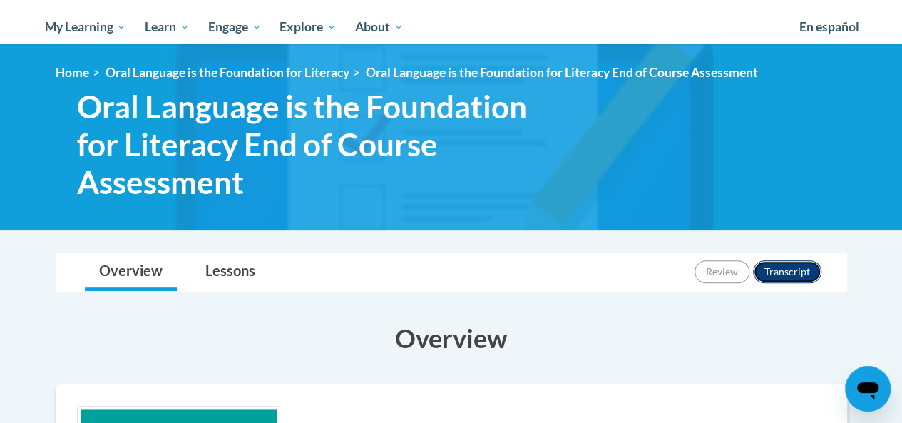
click at [786, 262] on button "Transcript" at bounding box center [787, 271] width 68 height 23
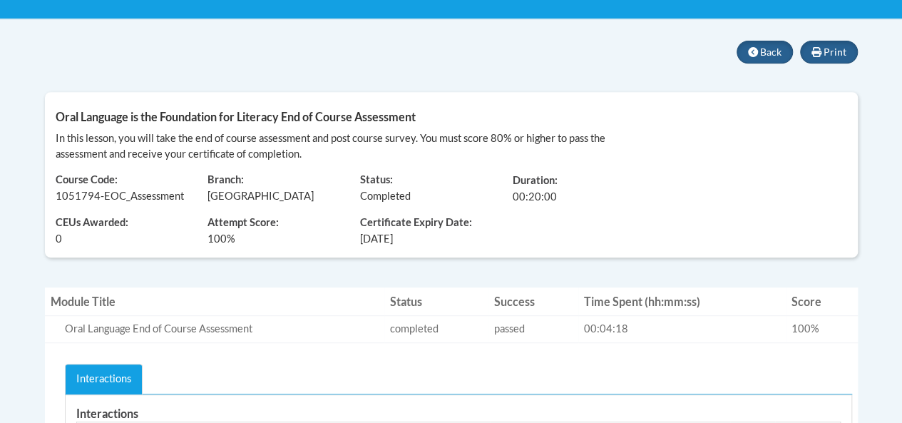
scroll to position [71, 0]
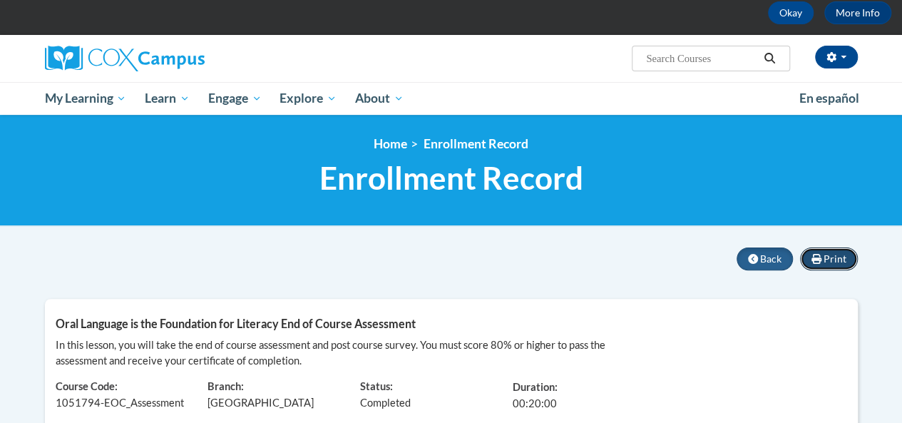
click at [823, 255] on button "Print" at bounding box center [829, 258] width 58 height 23
